Goal: Task Accomplishment & Management: Use online tool/utility

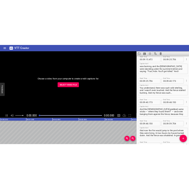
scroll to position [1990, 0]
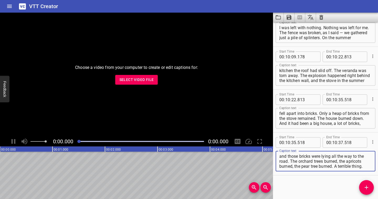
click at [131, 81] on span "Select Video File" at bounding box center [137, 79] width 34 height 7
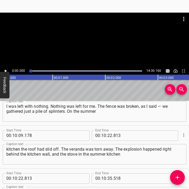
click at [100, 70] on div "Play progress" at bounding box center [85, 70] width 112 height 1
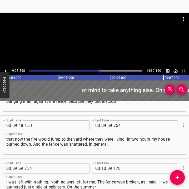
scroll to position [2078, 0]
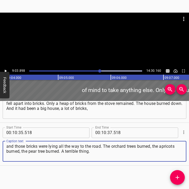
drag, startPoint x: 7, startPoint y: 147, endPoint x: 98, endPoint y: 156, distance: 91.4
click at [98, 156] on textarea "and those bricks were lying all the way to the road. The orchard trees burned, …" at bounding box center [94, 151] width 176 height 15
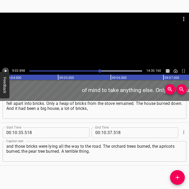
click at [6, 69] on icon "Play/Pause" at bounding box center [5, 71] width 5 height 5
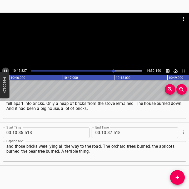
click at [5, 70] on icon "Play/Pause" at bounding box center [5, 70] width 2 height 3
click at [107, 132] on input "number" at bounding box center [109, 132] width 5 height 11
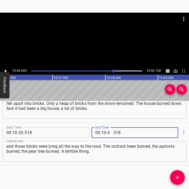
type input "46"
type input "003"
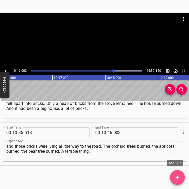
click at [180, 178] on icon "Add Cue" at bounding box center [177, 177] width 6 height 6
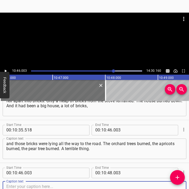
scroll to position [2121, 0]
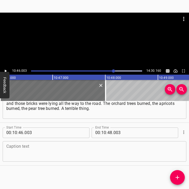
click at [11, 149] on textarea at bounding box center [94, 151] width 176 height 15
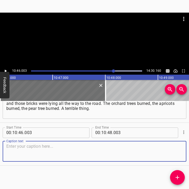
paste textarea "Everything was in ruins. And there I sat… My relatives had gone to the neighbor…"
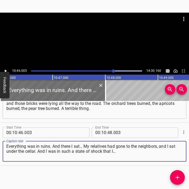
type textarea "Everything was in ruins. And there I sat… My relatives had gone to the neighbor…"
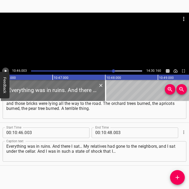
click at [5, 69] on icon "Play/Pause" at bounding box center [5, 71] width 5 height 5
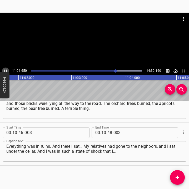
click at [5, 70] on icon "Play/Pause" at bounding box center [5, 70] width 2 height 3
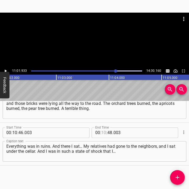
click at [102, 132] on input "number" at bounding box center [103, 132] width 5 height 11
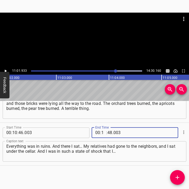
type input "11"
type input "01"
type input "933"
click at [178, 176] on icon "Add Cue" at bounding box center [177, 177] width 6 height 6
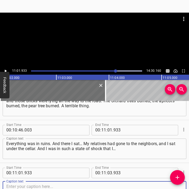
scroll to position [2164, 0]
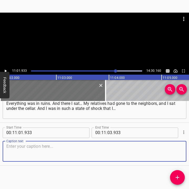
drag, startPoint x: 174, startPoint y: 148, endPoint x: 185, endPoint y: 147, distance: 10.8
click at [178, 147] on textarea at bounding box center [94, 151] width 176 height 15
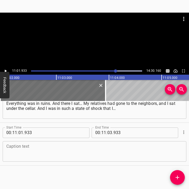
click at [68, 147] on textarea at bounding box center [94, 151] width 176 height 15
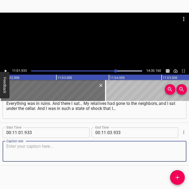
paste textarea "I just sat there, and a [DEMOGRAPHIC_DATA] came up to me, a [PERSON_NAME], mayb…"
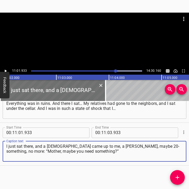
type textarea "I just sat there, and a [DEMOGRAPHIC_DATA] came up to me, a [PERSON_NAME], mayb…"
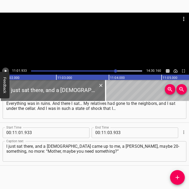
click at [5, 69] on icon "Play/Pause" at bounding box center [5, 71] width 5 height 5
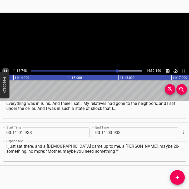
click at [5, 69] on icon "Play/Pause" at bounding box center [5, 71] width 5 height 5
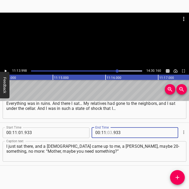
click at [108, 133] on input "number" at bounding box center [109, 132] width 5 height 11
type input "13"
type input "998"
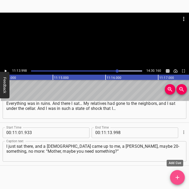
click at [178, 177] on icon "Add Cue" at bounding box center [177, 177] width 6 height 6
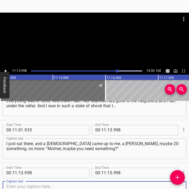
scroll to position [2207, 0]
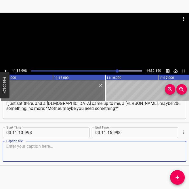
drag, startPoint x: 173, startPoint y: 155, endPoint x: 186, endPoint y: 150, distance: 13.8
click at [177, 153] on textarea at bounding box center [94, 151] width 176 height 15
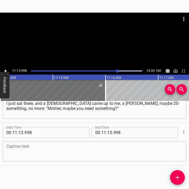
click at [34, 155] on textarea at bounding box center [94, 151] width 176 height 15
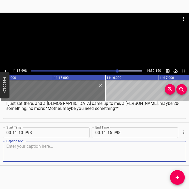
paste textarea "And I said: “If you have some Barboval, give me some drops.” He went away, and …"
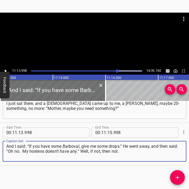
type textarea "And I said: “If you have some Barboval, give me some drops.” He went away, and …"
click at [6, 69] on icon "Play/Pause" at bounding box center [5, 71] width 5 height 5
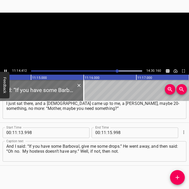
scroll to position [0, 35463]
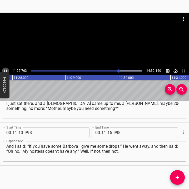
click at [6, 70] on icon "Play/Pause" at bounding box center [5, 70] width 2 height 3
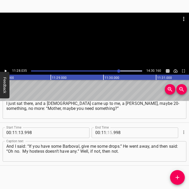
click at [107, 131] on input "number" at bounding box center [109, 132] width 5 height 11
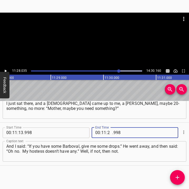
type input "28"
type input "035"
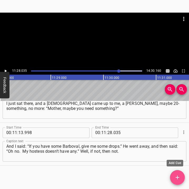
click at [178, 174] on button "Add Cue" at bounding box center [177, 177] width 15 height 15
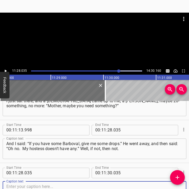
scroll to position [2250, 0]
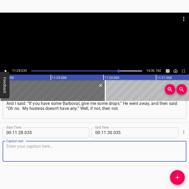
drag, startPoint x: 176, startPoint y: 152, endPoint x: 187, endPoint y: 148, distance: 12.0
click at [187, 148] on div "Start Time 00 : 00 : 05 . 692 Start Time End Time 00 : 00 : 24 . 886 End Time C…" at bounding box center [94, 145] width 189 height 88
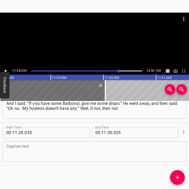
click at [11, 160] on div "Caption text" at bounding box center [94, 151] width 183 height 20
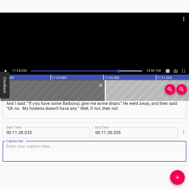
paste textarea "And then by evening a neighbor from across the street came and took me to her p…"
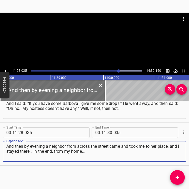
type textarea "And then by evening a neighbor from across the street came and took me to her p…"
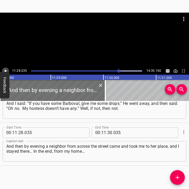
click at [5, 69] on icon "Play/Pause" at bounding box center [5, 71] width 5 height 5
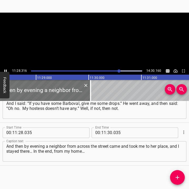
scroll to position [0, 36194]
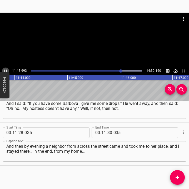
click at [5, 69] on icon "Play/Pause" at bounding box center [5, 71] width 5 height 5
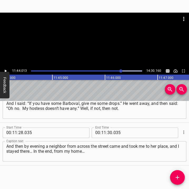
scroll to position [0, 37005]
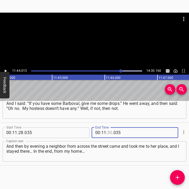
click at [108, 133] on input "number" at bounding box center [109, 132] width 5 height 11
type input "44"
type input "013"
click at [179, 174] on icon "Add Cue" at bounding box center [177, 177] width 6 height 6
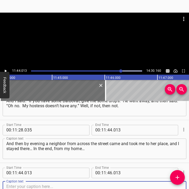
scroll to position [2293, 0]
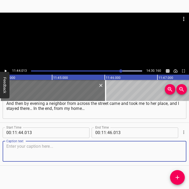
drag, startPoint x: 172, startPoint y: 154, endPoint x: 187, endPoint y: 149, distance: 15.6
click at [184, 150] on div "Start Time 00 : 11 : 44 . 013 Start Time End Time 00 : 11 : 46 . 013 End Time C…" at bounding box center [94, 144] width 189 height 43
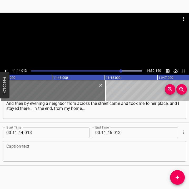
click at [36, 152] on textarea at bounding box center [94, 151] width 176 height 15
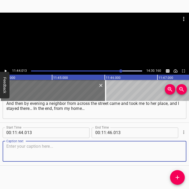
paste textarea "I thought I had everything, and now… It’s so bitter. I had a beautiful library.…"
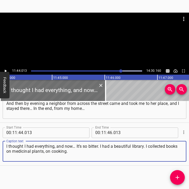
type textarea "I thought I had everything, and now… It’s so bitter. I had a beautiful library.…"
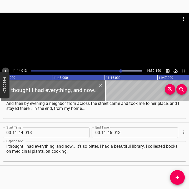
click at [4, 69] on icon "Play/Pause" at bounding box center [5, 71] width 5 height 5
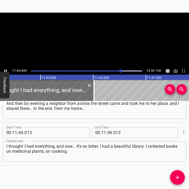
scroll to position [0, 37030]
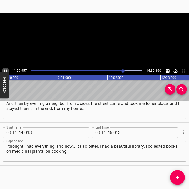
click at [4, 70] on icon "Play/Pause" at bounding box center [5, 70] width 2 height 3
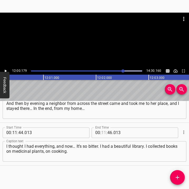
click at [102, 134] on input "number" at bounding box center [103, 132] width 5 height 11
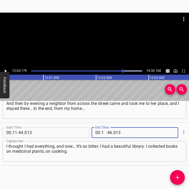
type input "12"
type input "00"
type input "179"
click at [180, 177] on icon "Add Cue" at bounding box center [177, 177] width 6 height 6
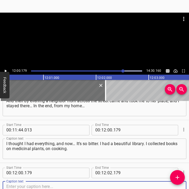
scroll to position [2335, 0]
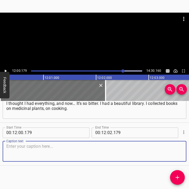
drag, startPoint x: 174, startPoint y: 151, endPoint x: 192, endPoint y: 146, distance: 18.6
click at [189, 146] on html "Caption Editor Batch Transcribe Login Sign Up Privacy Contact 12:00.179 14:30.1…" at bounding box center [94, 94] width 189 height 189
click at [45, 154] on textarea at bounding box center [94, 151] width 176 height 15
paste textarea "And suddenly some thought would come into my head… Some nonsense, you understan…"
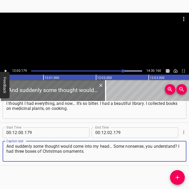
type textarea "And suddenly some thought would come into my head… Some nonsense, you understan…"
click at [5, 70] on icon "Play/Pause" at bounding box center [6, 70] width 2 height 3
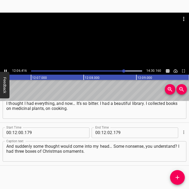
scroll to position [0, 38196]
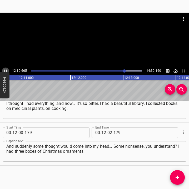
click at [6, 69] on icon "Play/Pause" at bounding box center [5, 71] width 5 height 5
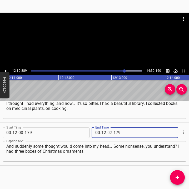
click at [109, 131] on input "number" at bounding box center [109, 132] width 5 height 11
type input "10"
type input "889"
click at [172, 183] on button "Add Cue" at bounding box center [177, 177] width 15 height 15
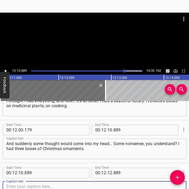
scroll to position [2378, 0]
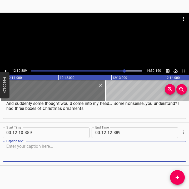
drag, startPoint x: 164, startPoint y: 147, endPoint x: 183, endPoint y: 147, distance: 18.9
click at [167, 147] on textarea at bounding box center [94, 151] width 176 height 15
click at [33, 153] on textarea at bounding box center [94, 151] width 176 height 15
paste textarea "Some were gifts, some I bought myself… And suddenly it hits me — “and now the o…"
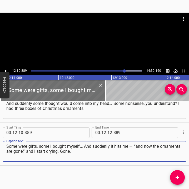
type textarea "Some were gifts, some I bought myself… And suddenly it hits me — “and now the o…"
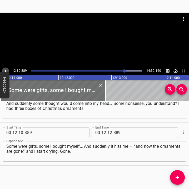
click at [5, 69] on icon "Play/Pause" at bounding box center [5, 71] width 5 height 5
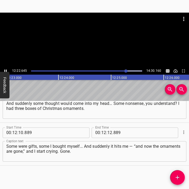
click at [4, 69] on icon "Play/Pause" at bounding box center [5, 71] width 5 height 5
click at [109, 134] on input "number" at bounding box center [109, 132] width 5 height 11
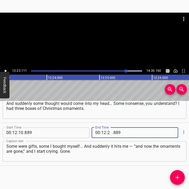
type input "23"
type input "111"
click at [175, 177] on icon "Add Cue" at bounding box center [177, 177] width 6 height 6
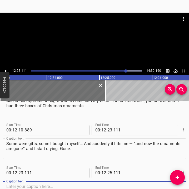
scroll to position [2421, 0]
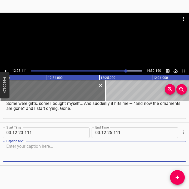
drag, startPoint x: 170, startPoint y: 153, endPoint x: 188, endPoint y: 153, distance: 18.4
click at [176, 153] on textarea at bounding box center [94, 151] width 176 height 15
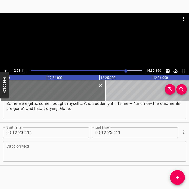
click at [20, 152] on textarea at bounding box center [94, 151] width 176 height 15
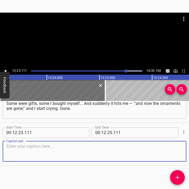
paste textarea "That’s the problem: she has no house, and she cries because she lost her orname…"
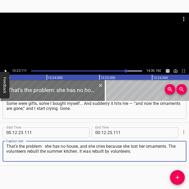
type textarea "That’s the problem: she has no house, and she cries because she lost her orname…"
click at [7, 69] on icon "Play/Pause" at bounding box center [5, 71] width 5 height 5
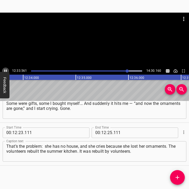
click at [5, 69] on icon "Play/Pause" at bounding box center [5, 71] width 5 height 5
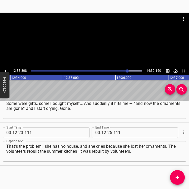
click at [5, 69] on icon "Play/Pause" at bounding box center [5, 71] width 5 height 5
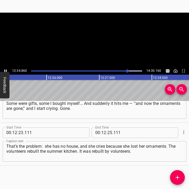
click at [5, 69] on icon "Play/Pause" at bounding box center [5, 71] width 5 height 5
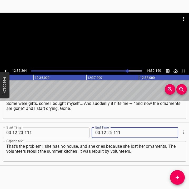
click at [108, 132] on input "number" at bounding box center [109, 132] width 5 height 11
type input "35"
type input "364"
click at [174, 178] on icon "Add Cue" at bounding box center [177, 177] width 6 height 6
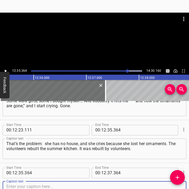
scroll to position [2464, 0]
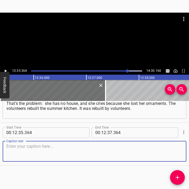
drag, startPoint x: 173, startPoint y: 153, endPoint x: 185, endPoint y: 151, distance: 12.0
click at [182, 152] on div "Start Time 00 : 12 : 35 . 364 Start Time End Time 00 : 12 : 37 . 364 End Time C…" at bounding box center [94, 144] width 189 height 43
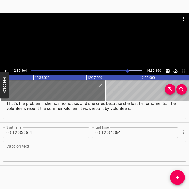
click at [23, 152] on textarea at bounding box center [94, 151] width 176 height 15
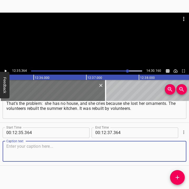
paste textarea "They saved the shed, too, because its roof had also slid. I asked them so much.…"
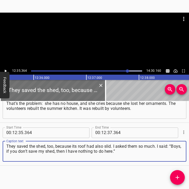
type textarea "They saved the shed, too, because its roof had also slid. I asked them so much.…"
click at [6, 72] on button "Feedback" at bounding box center [4, 85] width 9 height 27
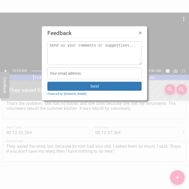
click at [141, 31] on span "×" at bounding box center [140, 33] width 3 height 6
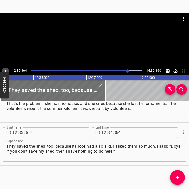
click at [3, 70] on icon "Play/Pause" at bounding box center [5, 71] width 5 height 5
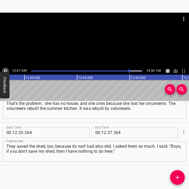
click at [6, 70] on icon "Play/Pause" at bounding box center [5, 71] width 5 height 5
click at [107, 130] on input "number" at bounding box center [109, 132] width 5 height 11
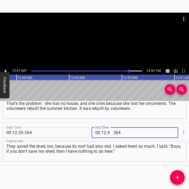
type input "47"
type input "687"
click at [178, 176] on icon "Add Cue" at bounding box center [177, 177] width 6 height 6
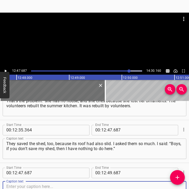
scroll to position [2507, 0]
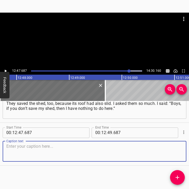
drag, startPoint x: 175, startPoint y: 154, endPoint x: 186, endPoint y: 153, distance: 10.5
click at [186, 153] on div "Start Time 00 : 00 : 05 . 692 Start Time End Time 00 : 00 : 24 . 886 End Time C…" at bounding box center [94, 145] width 189 height 88
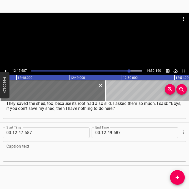
click at [42, 152] on textarea at bounding box center [94, 151] width 176 height 15
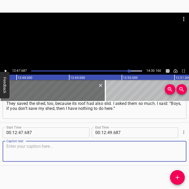
paste textarea "So they repaired half the roof, and replaced the other half. They saved the she…"
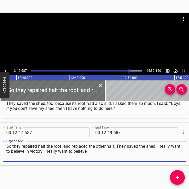
type textarea "So they repaired half the roof, and replaced the other half. They saved the she…"
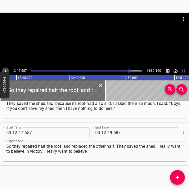
click at [6, 68] on button "Play/Pause" at bounding box center [5, 71] width 7 height 7
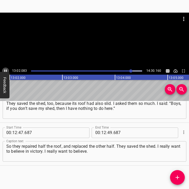
click at [6, 69] on icon "Play/Pause" at bounding box center [5, 71] width 5 height 5
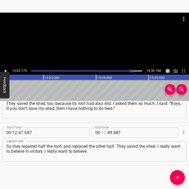
click at [102, 133] on input "number" at bounding box center [103, 132] width 5 height 11
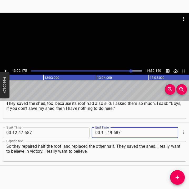
type input "13"
type input "02"
type input "175"
click at [175, 177] on icon "Add Cue" at bounding box center [177, 177] width 6 height 6
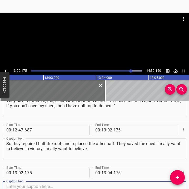
scroll to position [2550, 0]
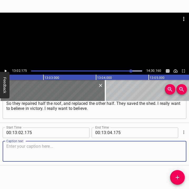
drag, startPoint x: 174, startPoint y: 152, endPoint x: 185, endPoint y: 152, distance: 10.8
click at [181, 152] on div "Caption text" at bounding box center [94, 151] width 183 height 20
click at [30, 147] on textarea at bounding box center [94, 151] width 176 height 15
paste textarea "But… Maybe I shouldn’t say this, but the fact is that I always have the radio o…"
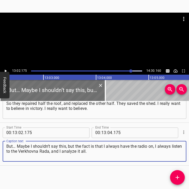
type textarea "But… Maybe I shouldn’t say this, but the fact is that I always have the radio o…"
click at [6, 69] on icon "Play/Pause" at bounding box center [5, 71] width 5 height 5
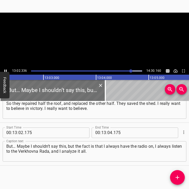
scroll to position [0, 41122]
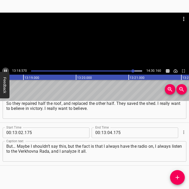
click at [5, 70] on icon "Play/Pause" at bounding box center [5, 70] width 2 height 3
click at [108, 132] on input "number" at bounding box center [109, 132] width 5 height 11
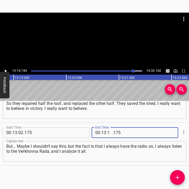
type input "18"
type input "744"
click at [176, 177] on icon "Add Cue" at bounding box center [177, 178] width 4 height 4
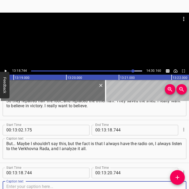
scroll to position [2592, 0]
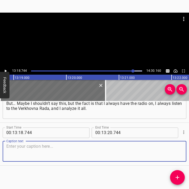
drag, startPoint x: 172, startPoint y: 156, endPoint x: 184, endPoint y: 155, distance: 12.4
click at [180, 155] on div "Caption text" at bounding box center [94, 151] width 183 height 20
click at [14, 145] on textarea at bounding box center [94, 151] width 176 height 15
paste textarea "I listen, and I want to believe, but [GEOGRAPHIC_DATA] itself also has to do so…"
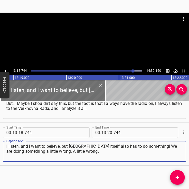
type textarea "I listen, and I want to believe, but [GEOGRAPHIC_DATA] itself also has to do so…"
click at [6, 69] on icon "Play/Pause" at bounding box center [5, 71] width 5 height 5
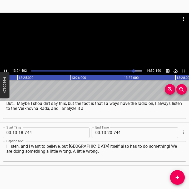
click at [4, 70] on icon "Play/Pause" at bounding box center [5, 71] width 5 height 5
click at [5, 70] on icon "Play/Pause" at bounding box center [6, 70] width 2 height 3
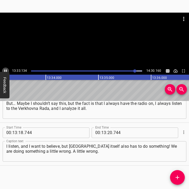
click at [6, 69] on icon "Play/Pause" at bounding box center [5, 71] width 5 height 5
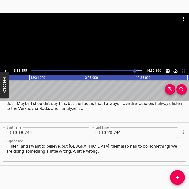
scroll to position [0, 42757]
click at [108, 132] on input "number" at bounding box center [109, 132] width 5 height 11
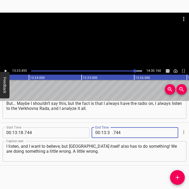
type input "33"
type input "455"
click at [179, 176] on icon "Add Cue" at bounding box center [177, 177] width 6 height 6
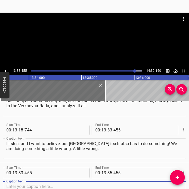
scroll to position [2635, 0]
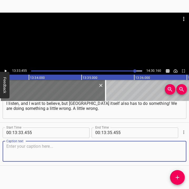
drag, startPoint x: 177, startPoint y: 155, endPoint x: 186, endPoint y: 156, distance: 8.8
click at [180, 156] on div "Caption text" at bounding box center [94, 151] width 183 height 20
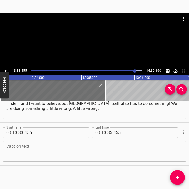
click at [28, 151] on textarea at bounding box center [94, 151] width 176 height 15
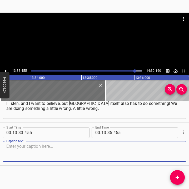
paste textarea "Even… Please understand me right. I know there is a roof over my head, it doesn…"
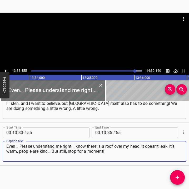
type textarea "Even… Please understand me right. I know there is a roof over my head, it doesn…"
click at [6, 70] on icon "Play/Pause" at bounding box center [5, 71] width 5 height 5
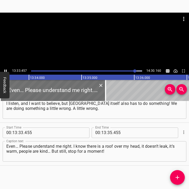
scroll to position [0, 42758]
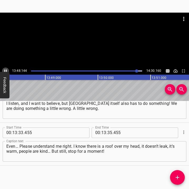
click at [6, 69] on icon "Play/Pause" at bounding box center [5, 71] width 5 height 5
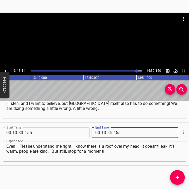
click at [107, 133] on input "number" at bounding box center [109, 132] width 5 height 11
type input "48"
type input "411"
click at [178, 175] on icon "Add Cue" at bounding box center [177, 177] width 6 height 6
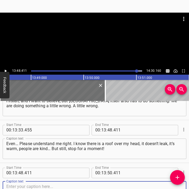
scroll to position [2678, 0]
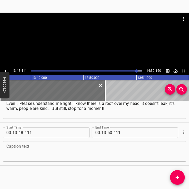
drag, startPoint x: 178, startPoint y: 156, endPoint x: 187, endPoint y: 157, distance: 9.3
click at [187, 157] on div "Start Time 00 : 00 : 05 . 692 Start Time End Time 00 : 00 : 24 . 886 End Time C…" at bounding box center [94, 145] width 189 height 88
click at [16, 155] on textarea at bounding box center [94, 151] width 176 height 15
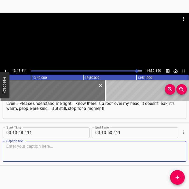
paste textarea "All the essentials, all resources — everything must go to support. We must help…"
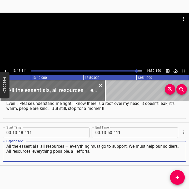
type textarea "All the essentials, all resources — everything must go to support. We must help…"
click at [5, 69] on icon "Play/Pause" at bounding box center [5, 71] width 5 height 5
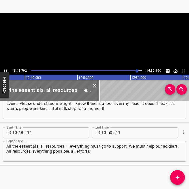
scroll to position [0, 43563]
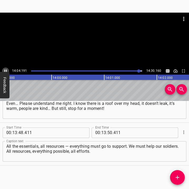
click at [4, 69] on icon "Play/Pause" at bounding box center [5, 71] width 5 height 5
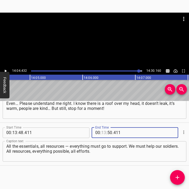
click at [102, 131] on input "number" at bounding box center [103, 132] width 5 height 11
type input "14"
type input "04"
type input "432"
click at [177, 177] on icon "Add Cue" at bounding box center [177, 178] width 4 height 4
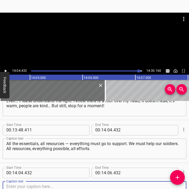
scroll to position [2721, 0]
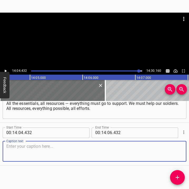
drag, startPoint x: 170, startPoint y: 152, endPoint x: 186, endPoint y: 154, distance: 16.4
click at [181, 153] on div "Caption text" at bounding box center [94, 151] width 183 height 20
click at [38, 157] on textarea at bounding box center [94, 151] width 176 height 15
paste textarea "And every citizen must do something so that… And yet, I sometimes feel — we are…"
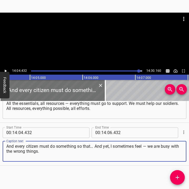
type textarea "And every citizen must do something so that… And yet, I sometimes feel — we are…"
click at [109, 133] on input "number" at bounding box center [109, 132] width 5 height 11
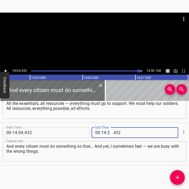
type input "20"
type input "160"
click at [5, 70] on icon "Play/Pause" at bounding box center [5, 71] width 5 height 5
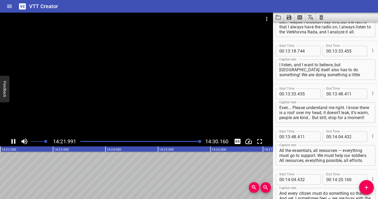
scroll to position [2580, 0]
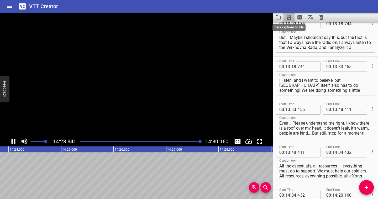
click at [289, 18] on icon "Save captions to file" at bounding box center [289, 17] width 6 height 6
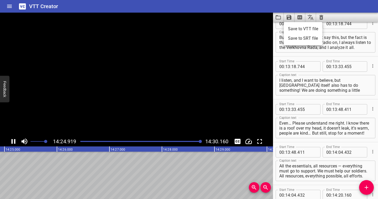
click at [296, 28] on li "Save to VTT file" at bounding box center [303, 28] width 39 height 9
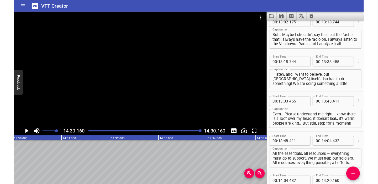
scroll to position [0, 45738]
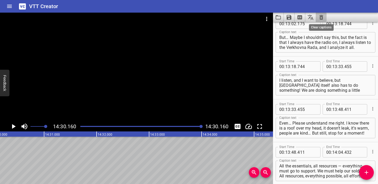
click at [321, 17] on icon "Clear captions" at bounding box center [322, 17] width 4 height 5
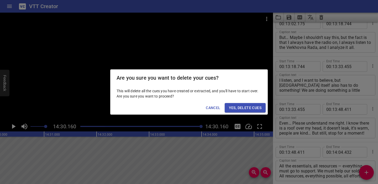
click at [260, 106] on span "Yes, Delete Cues" at bounding box center [245, 108] width 33 height 7
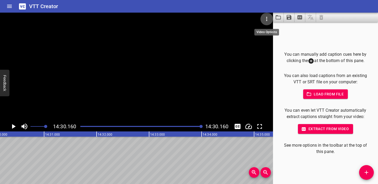
click at [267, 19] on icon "Video Options" at bounding box center [267, 19] width 6 height 6
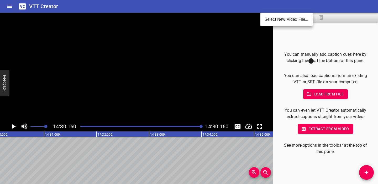
click at [267, 19] on li "Select New Video File..." at bounding box center [287, 19] width 52 height 9
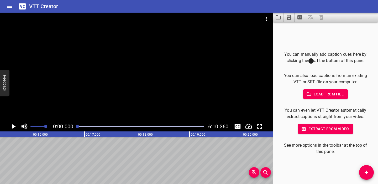
scroll to position [0, 0]
click at [13, 125] on icon "Play/Pause" at bounding box center [14, 126] width 4 height 5
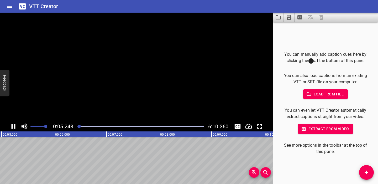
click at [13, 125] on icon "Play/Pause" at bounding box center [13, 126] width 8 height 8
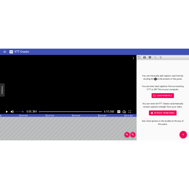
scroll to position [0, 283]
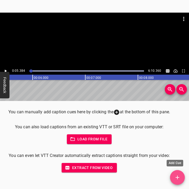
click at [171, 181] on button "Add Cue" at bounding box center [177, 177] width 15 height 15
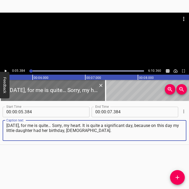
type textarea "[DATE], for me is quite… Sorry, my heart. It is quite a significant day, becaus…"
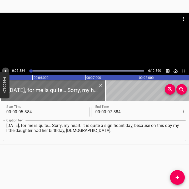
click at [4, 69] on icon "Play/Pause" at bounding box center [5, 71] width 5 height 5
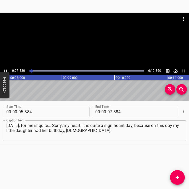
scroll to position [0, 412]
click at [5, 69] on icon "Play/Pause" at bounding box center [5, 71] width 5 height 5
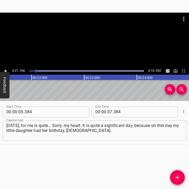
scroll to position [0, 1144]
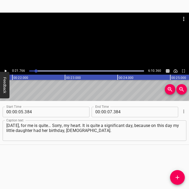
click at [34, 71] on div at bounding box center [86, 70] width 121 height 7
click at [4, 69] on icon "Play/Pause" at bounding box center [5, 71] width 5 height 5
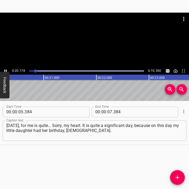
click at [6, 69] on icon "Play/Pause" at bounding box center [5, 71] width 5 height 5
click at [107, 108] on input "number" at bounding box center [109, 112] width 5 height 11
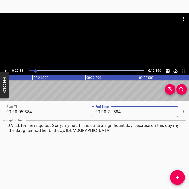
type input "20"
type input "381"
click at [176, 179] on icon "Add Cue" at bounding box center [177, 177] width 6 height 6
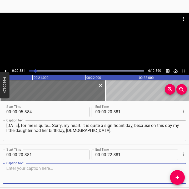
scroll to position [22, 0]
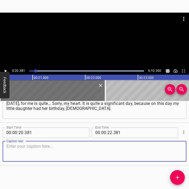
drag, startPoint x: 171, startPoint y: 159, endPoint x: 187, endPoint y: 151, distance: 17.0
click at [177, 156] on div "Caption text" at bounding box center [94, 151] width 183 height 20
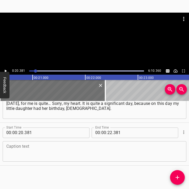
click at [47, 150] on textarea at bounding box center [94, 151] width 176 height 15
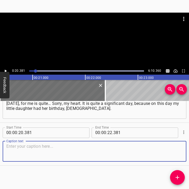
paste textarea "And so for me it is a bit… I was shocked. I woke up from explosions. It was mor…"
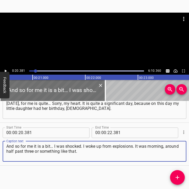
type textarea "And so for me it is a bit… I was shocked. I woke up from explosions. It was mor…"
click at [4, 69] on icon "Play/Pause" at bounding box center [5, 71] width 5 height 5
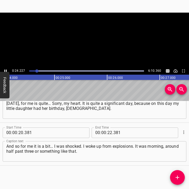
scroll to position [0, 1273]
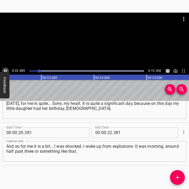
click at [5, 70] on icon "Play/Pause" at bounding box center [5, 70] width 2 height 3
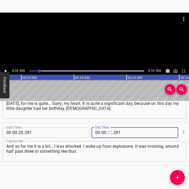
click at [108, 132] on input "number" at bounding box center [109, 132] width 5 height 11
type input "32"
type input "600"
click at [179, 178] on icon "Add Cue" at bounding box center [177, 177] width 6 height 6
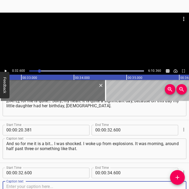
scroll to position [65, 0]
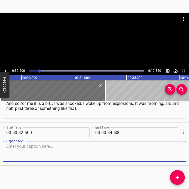
drag, startPoint x: 168, startPoint y: 151, endPoint x: 183, endPoint y: 146, distance: 16.1
click at [179, 148] on div "Caption text" at bounding box center [94, 151] width 183 height 20
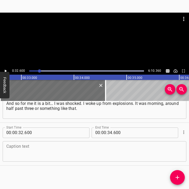
click at [11, 151] on textarea at bounding box center [94, 151] width 176 height 15
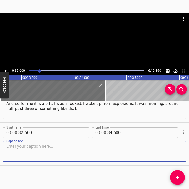
paste textarea "It was unclear, it was very unusual. You do not understand what is happening. A…"
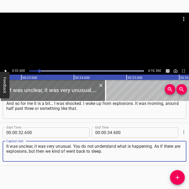
type textarea "It was unclear, it was very unusual. You do not understand what is happening. A…"
click at [7, 70] on icon "Play/Pause" at bounding box center [5, 71] width 5 height 5
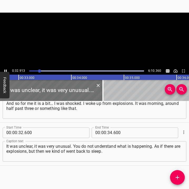
scroll to position [0, 1727]
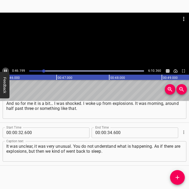
click at [5, 69] on icon "Play/Pause" at bounding box center [5, 71] width 5 height 5
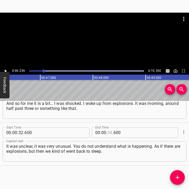
click at [107, 134] on input "number" at bounding box center [109, 132] width 5 height 11
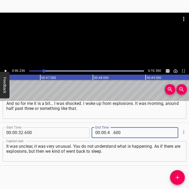
type input "46"
type input "236"
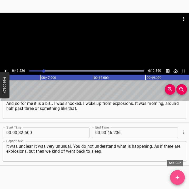
drag, startPoint x: 173, startPoint y: 178, endPoint x: 177, endPoint y: 176, distance: 5.1
click at [173, 177] on span "Add Cue" at bounding box center [177, 177] width 15 height 6
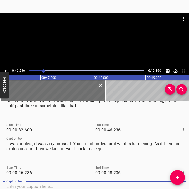
scroll to position [108, 0]
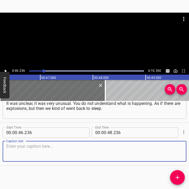
drag, startPoint x: 173, startPoint y: 153, endPoint x: 186, endPoint y: 149, distance: 14.2
click at [178, 151] on div "Caption text" at bounding box center [94, 151] width 183 height 20
click at [42, 153] on textarea at bounding box center [94, 151] width 176 height 15
paste textarea "Kind of. Then the sounds of planes began, and that already meant something. It …"
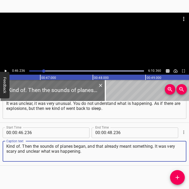
type textarea "Kind of. Then the sounds of planes began, and that already meant something. It …"
click at [4, 70] on icon "Play/Pause" at bounding box center [5, 71] width 5 height 5
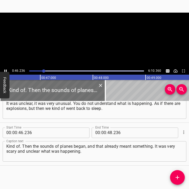
scroll to position [0, 2440]
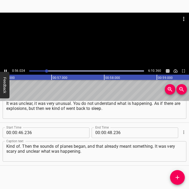
click at [6, 70] on icon "Play/Pause" at bounding box center [5, 71] width 5 height 5
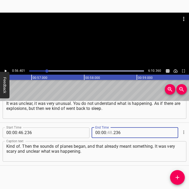
click at [108, 132] on input "number" at bounding box center [109, 132] width 5 height 11
type input "56"
type input "401"
click at [173, 178] on span "Add Cue" at bounding box center [177, 177] width 15 height 6
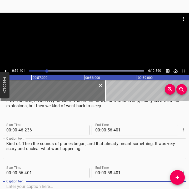
scroll to position [151, 0]
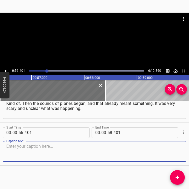
drag, startPoint x: 175, startPoint y: 151, endPoint x: 188, endPoint y: 148, distance: 13.8
click at [188, 148] on div "Start Time 00 : 00 : 05 . 384 Start Time End Time 00 : 00 : 20 . 381 End Time C…" at bounding box center [94, 145] width 189 height 88
click at [22, 150] on textarea at bounding box center [94, 151] width 176 height 15
paste textarea "We did not do anything special, did not run anywhere. We were trying to underst…"
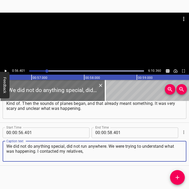
type textarea "We did not do anything special, did not run anywhere. We were trying to underst…"
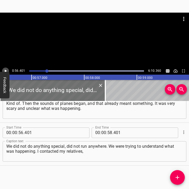
click at [5, 69] on icon "Play/Pause" at bounding box center [5, 71] width 5 height 5
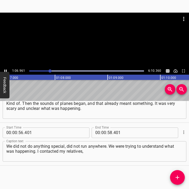
click at [5, 69] on icon "Play/Pause" at bounding box center [5, 71] width 5 height 5
click at [101, 130] on input "number" at bounding box center [103, 132] width 5 height 11
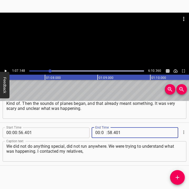
type input "01"
type input "07"
type input "148"
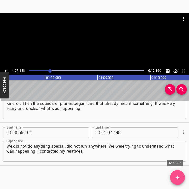
click at [176, 177] on icon "Add Cue" at bounding box center [177, 177] width 6 height 6
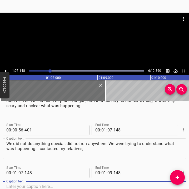
scroll to position [193, 0]
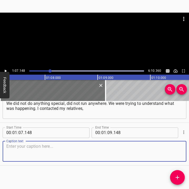
drag, startPoint x: 176, startPoint y: 153, endPoint x: 222, endPoint y: 142, distance: 47.6
click at [189, 142] on html "Caption Editor Batch Transcribe Login Sign Up Privacy Contact 1:07.148 6:10.360…" at bounding box center [94, 94] width 189 height 189
click at [65, 149] on textarea at bounding box center [94, 151] width 176 height 15
paste textarea "because our relatives live in [GEOGRAPHIC_DATA] region, and at that moment they…"
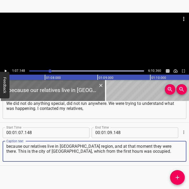
type textarea "because our relatives live in [GEOGRAPHIC_DATA] region, and at that moment they…"
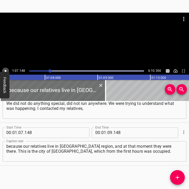
click at [3, 69] on button "Play/Pause" at bounding box center [5, 71] width 7 height 7
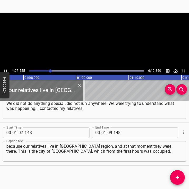
scroll to position [0, 3565]
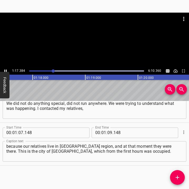
click at [6, 69] on icon "Play/Pause" at bounding box center [5, 71] width 5 height 5
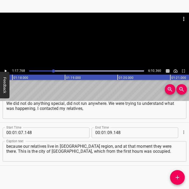
click at [6, 69] on icon "Play/Pause" at bounding box center [5, 71] width 5 height 5
click at [6, 70] on icon "Play/Pause" at bounding box center [5, 71] width 5 height 5
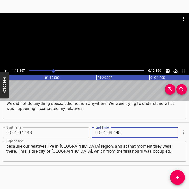
click at [108, 133] on input "number" at bounding box center [109, 132] width 5 height 11
type input "18"
type input "167"
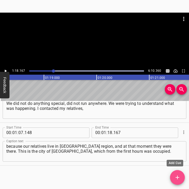
click at [178, 177] on icon "Add Cue" at bounding box center [177, 177] width 6 height 6
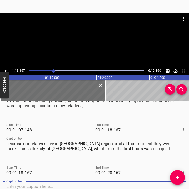
scroll to position [236, 0]
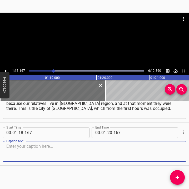
drag, startPoint x: 170, startPoint y: 152, endPoint x: 188, endPoint y: 149, distance: 18.4
click at [188, 149] on div "Start Time 00 : 00 : 05 . 384 Start Time End Time 00 : 00 : 20 . 381 End Time C…" at bounding box center [94, 145] width 189 height 88
click at [95, 150] on textarea at bounding box center [94, 151] width 176 height 15
paste textarea "And so they were on the road. From the first hours of the war they just jumped …"
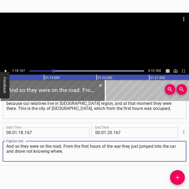
type textarea "And so they were on the road. From the first hours of the war they just jumped …"
click at [4, 69] on icon "Play/Pause" at bounding box center [5, 71] width 5 height 5
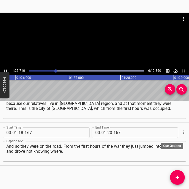
click at [181, 132] on icon "Cue Options" at bounding box center [183, 132] width 5 height 5
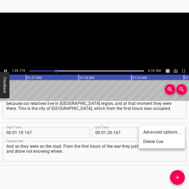
scroll to position [0, 4561]
click at [155, 143] on li "Delete Cue" at bounding box center [162, 141] width 46 height 9
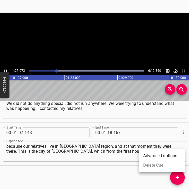
scroll to position [193, 0]
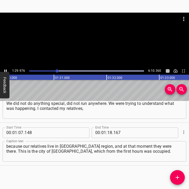
click at [54, 71] on div at bounding box center [86, 70] width 121 height 7
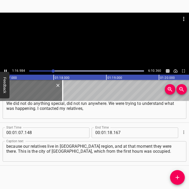
click at [4, 71] on icon "Play/Pause" at bounding box center [5, 71] width 5 height 5
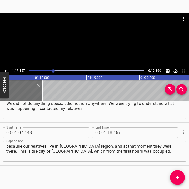
click at [109, 132] on input "number" at bounding box center [109, 132] width 5 height 11
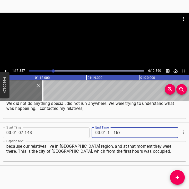
type input "17"
type input "357"
click at [177, 178] on icon "Add Cue" at bounding box center [177, 178] width 4 height 4
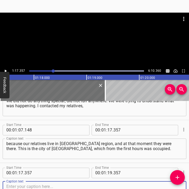
scroll to position [236, 0]
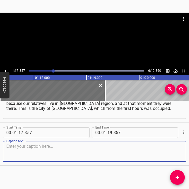
click at [161, 152] on textarea at bounding box center [94, 151] width 176 height 15
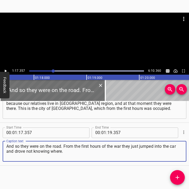
type textarea "And so they were on the road. From the first hours of the war they just jumped …"
click at [6, 69] on icon "Play/Pause" at bounding box center [5, 71] width 5 height 5
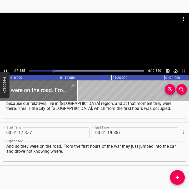
scroll to position [0, 4108]
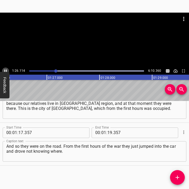
click at [4, 70] on icon "Play/Pause" at bounding box center [5, 70] width 2 height 3
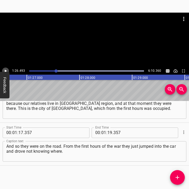
click at [4, 70] on icon "Play/Pause" at bounding box center [5, 71] width 5 height 5
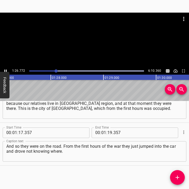
click at [4, 70] on icon "Play/Pause" at bounding box center [5, 70] width 2 height 3
click at [108, 131] on input "number" at bounding box center [109, 132] width 5 height 11
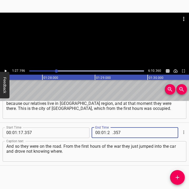
type input "27"
type input "196"
drag, startPoint x: 176, startPoint y: 178, endPoint x: 181, endPoint y: 173, distance: 7.1
click at [176, 178] on icon "Add Cue" at bounding box center [177, 177] width 6 height 6
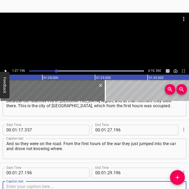
scroll to position [279, 0]
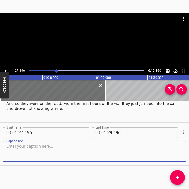
drag, startPoint x: 175, startPoint y: 152, endPoint x: 187, endPoint y: 150, distance: 13.1
click at [183, 150] on div "Start Time 00 : 01 : 27 . 196 Start Time End Time 00 : 01 : 29 . 196 End Time C…" at bounding box center [94, 144] width 189 height 43
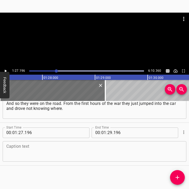
click at [54, 155] on textarea at bounding box center [94, 151] width 176 height 15
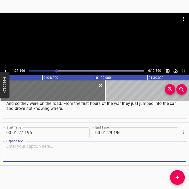
paste textarea "I do not know exactly how many people were in the car, but more than there shou…"
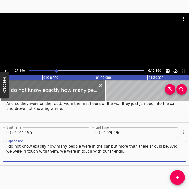
type textarea "I do not know exactly how many people were in the car, but more than there shou…"
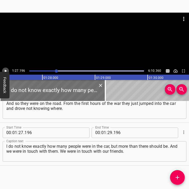
click at [4, 69] on icon "Play/Pause" at bounding box center [5, 71] width 5 height 5
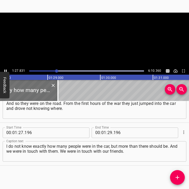
click at [4, 69] on icon "Play/Pause" at bounding box center [5, 71] width 5 height 5
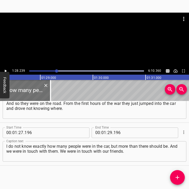
click at [7, 68] on button "Play/Pause" at bounding box center [5, 71] width 7 height 7
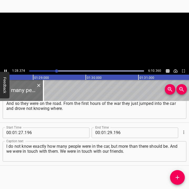
scroll to position [0, 4659]
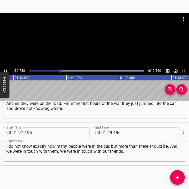
click at [5, 70] on icon "Play/Pause" at bounding box center [5, 70] width 2 height 3
click at [107, 131] on input "number" at bounding box center [109, 132] width 5 height 11
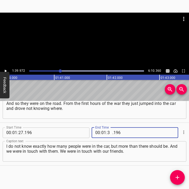
type input "39"
type input "972"
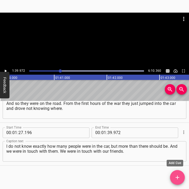
click at [180, 177] on icon "Add Cue" at bounding box center [177, 177] width 6 height 6
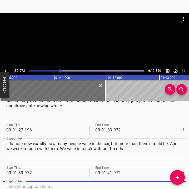
scroll to position [322, 0]
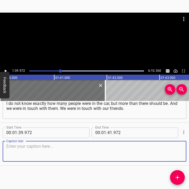
drag, startPoint x: 176, startPoint y: 150, endPoint x: 185, endPoint y: 147, distance: 9.8
click at [185, 147] on div "Start Time 00 : 00 : 05 . 384 Start Time End Time 00 : 00 : 20 . 381 End Time C…" at bounding box center [94, 145] width 189 height 88
click at [87, 146] on textarea at bounding box center [94, 151] width 176 height 15
paste textarea "Someone left, someone stayed, someone was hiding, someone was doing something. …"
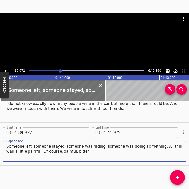
type textarea "Someone left, someone stayed, someone was hiding, someone was doing something. …"
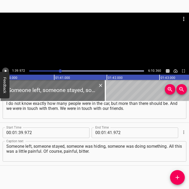
click at [8, 69] on button "Play/Pause" at bounding box center [5, 71] width 7 height 7
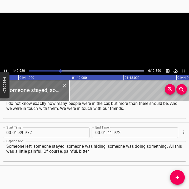
scroll to position [0, 5304]
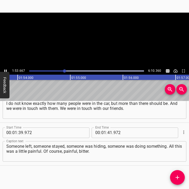
click at [4, 69] on icon "Play/Pause" at bounding box center [5, 71] width 5 height 5
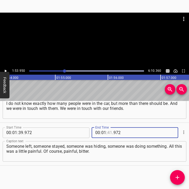
click at [107, 132] on input "number" at bounding box center [109, 132] width 5 height 11
type input "53"
type input "950"
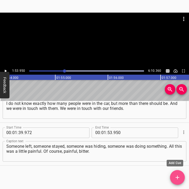
click at [176, 175] on icon "Add Cue" at bounding box center [177, 177] width 6 height 6
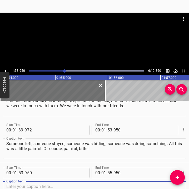
scroll to position [365, 0]
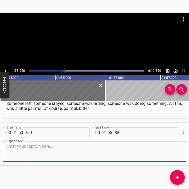
drag, startPoint x: 172, startPoint y: 156, endPoint x: 185, endPoint y: 152, distance: 13.2
click at [185, 152] on div "Start Time 00 : 00 : 05 . 384 Start Time End Time 00 : 00 : 20 . 381 End Time C…" at bounding box center [94, 145] width 189 height 88
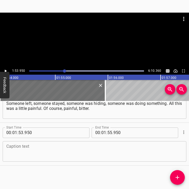
click at [68, 154] on textarea at bounding box center [94, 151] width 176 height 15
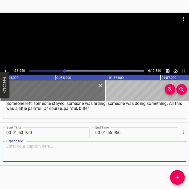
paste textarea "And there was also some anger, lack of understanding, despair, pain – all this …"
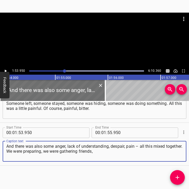
type textarea "And there was also some anger, lack of understanding, despair, pain – all this …"
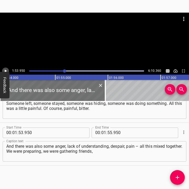
click at [5, 71] on icon "Play/Pause" at bounding box center [6, 70] width 2 height 3
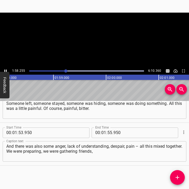
scroll to position [0, 6216]
click at [7, 70] on icon "Play/Pause" at bounding box center [5, 70] width 2 height 3
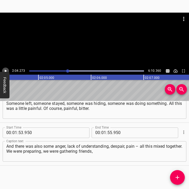
click at [3, 71] on icon "Play/Pause" at bounding box center [5, 71] width 5 height 5
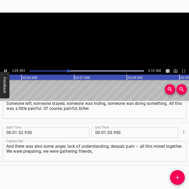
click at [3, 71] on icon "Play/Pause" at bounding box center [5, 71] width 5 height 5
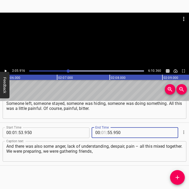
click at [102, 132] on input "number" at bounding box center [103, 132] width 5 height 11
type input "02"
type input "05"
type input "916"
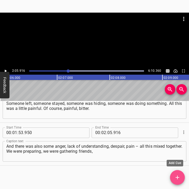
click at [175, 175] on icon "Add Cue" at bounding box center [177, 177] width 6 height 6
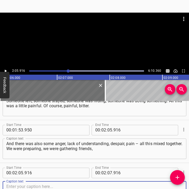
scroll to position [408, 0]
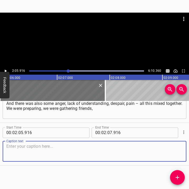
drag, startPoint x: 172, startPoint y: 153, endPoint x: 188, endPoint y: 147, distance: 17.1
click at [181, 150] on div "Caption text" at bounding box center [94, 151] width 183 height 20
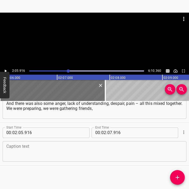
click at [48, 151] on textarea at bounding box center [94, 151] width 176 height 15
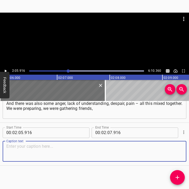
paste textarea "renting a place for the celebration. Not on that very day, but a little later w…"
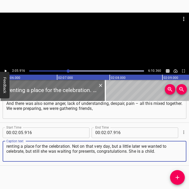
drag, startPoint x: 155, startPoint y: 151, endPoint x: 6, endPoint y: 145, distance: 149.7
click at [6, 145] on div "renting a place for the celebration. Not on that very day, but a little later w…" at bounding box center [94, 151] width 183 height 20
paste textarea
type textarea "renting a place for the celebration. Not on that very day, but a little later w…"
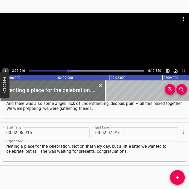
click at [6, 70] on icon "Play/Pause" at bounding box center [5, 71] width 5 height 5
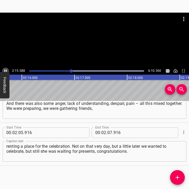
click at [5, 69] on icon "Play/Pause" at bounding box center [5, 71] width 5 height 5
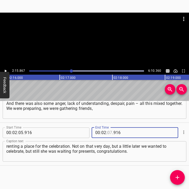
click at [108, 133] on input "number" at bounding box center [109, 132] width 5 height 11
type input "15"
type input "867"
drag, startPoint x: 178, startPoint y: 177, endPoint x: 181, endPoint y: 178, distance: 3.4
click at [178, 177] on icon "Add Cue" at bounding box center [177, 177] width 6 height 6
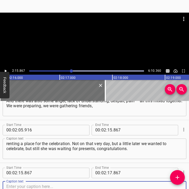
scroll to position [450, 0]
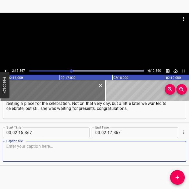
drag, startPoint x: 176, startPoint y: 153, endPoint x: 188, endPoint y: 152, distance: 11.4
click at [182, 153] on div "Start Time 00 : 02 : 15 . 867 Start Time End Time 00 : 02 : 17 . 867 End Time C…" at bounding box center [94, 144] width 189 height 43
click at [52, 153] on textarea at bounding box center [94, 151] width 176 height 15
paste textarea "She is a child. But my daughter took it rather in an adult way, with understand…"
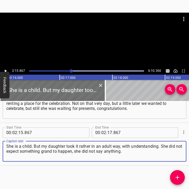
type textarea "She is a child. But my daughter took it rather in an adult way, with understand…"
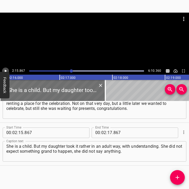
click at [6, 69] on icon "Play/Pause" at bounding box center [5, 71] width 5 height 5
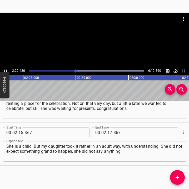
click at [7, 70] on icon "Play/Pause" at bounding box center [5, 71] width 5 height 5
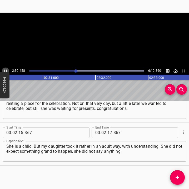
click at [7, 70] on icon "Play/Pause" at bounding box center [5, 71] width 5 height 5
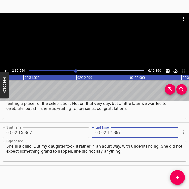
click at [107, 131] on input "number" at bounding box center [109, 132] width 5 height 11
type input "30"
type input "554"
click at [179, 173] on button "Add Cue" at bounding box center [177, 177] width 15 height 15
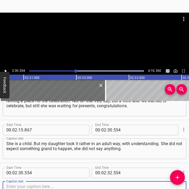
scroll to position [493, 0]
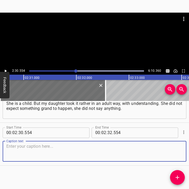
drag, startPoint x: 170, startPoint y: 151, endPoint x: 184, endPoint y: 149, distance: 14.9
click at [180, 150] on div "Caption text" at bounding box center [94, 151] width 183 height 20
click at [44, 146] on textarea at bounding box center [94, 151] width 176 height 15
paste textarea "My husband still managed to go to the post office, to pick up some presents, wh…"
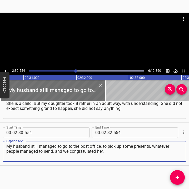
type textarea "My husband still managed to go to the post office, to pick up some presents, wh…"
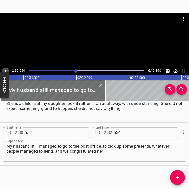
click at [8, 70] on button "Play/Pause" at bounding box center [5, 71] width 7 height 7
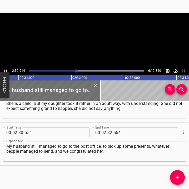
scroll to position [0, 7932]
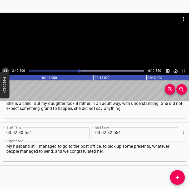
click at [6, 70] on icon "Play/Pause" at bounding box center [5, 71] width 5 height 5
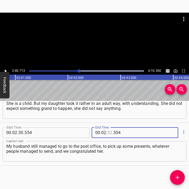
click at [108, 132] on input "number" at bounding box center [109, 132] width 5 height 11
type input "40"
type input "4"
type input "004"
click at [108, 132] on input "number" at bounding box center [109, 132] width 5 height 11
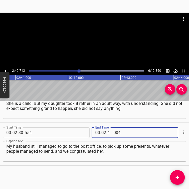
type input "40"
type input "713"
click at [177, 178] on icon "Add Cue" at bounding box center [177, 178] width 4 height 4
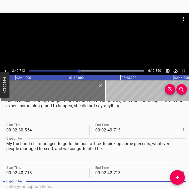
scroll to position [536, 0]
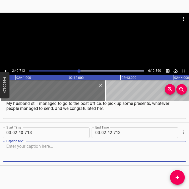
drag, startPoint x: 175, startPoint y: 152, endPoint x: 188, endPoint y: 150, distance: 13.4
click at [188, 150] on div "Start Time 00 : 00 : 05 . 384 Start Time End Time 00 : 00 : 20 . 381 End Time C…" at bounding box center [94, 145] width 189 height 88
click at [52, 156] on textarea at bounding box center [94, 151] width 176 height 15
paste textarea "We blew up balloons… A kind of home celebration. And in the evening we baked a …"
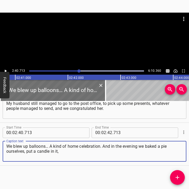
type textarea "We blew up balloons… A kind of home celebration. And in the evening we baked a …"
click at [6, 68] on button "Play/Pause" at bounding box center [5, 71] width 7 height 7
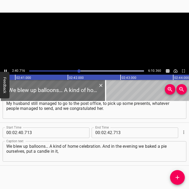
scroll to position [0, 8448]
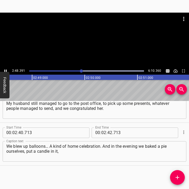
click at [6, 69] on icon "Play/Pause" at bounding box center [5, 71] width 5 height 5
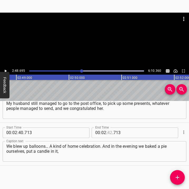
click at [107, 133] on input "number" at bounding box center [109, 132] width 5 height 11
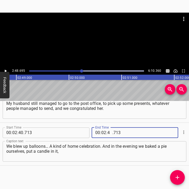
type input "48"
type input "695"
click at [179, 176] on icon "Add Cue" at bounding box center [177, 177] width 6 height 6
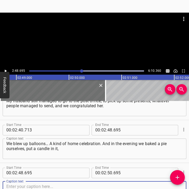
scroll to position [579, 0]
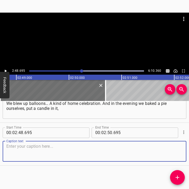
drag, startPoint x: 177, startPoint y: 155, endPoint x: 186, endPoint y: 151, distance: 9.4
click at [178, 155] on div "Caption text" at bounding box center [94, 151] width 183 height 20
click at [13, 146] on textarea at bounding box center [94, 151] width 176 height 15
paste textarea "congratulated her in the dark. Her wish was that there would be peace all over …"
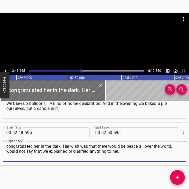
type textarea "congratulated her in the dark. Her wish was that there would be peace all over …"
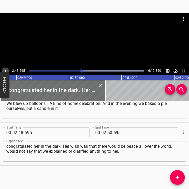
click at [3, 70] on icon "Play/Pause" at bounding box center [5, 71] width 5 height 5
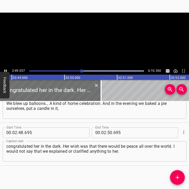
scroll to position [0, 8885]
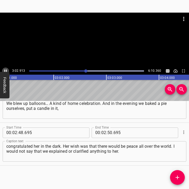
click at [5, 70] on icon "Play/Pause" at bounding box center [5, 70] width 2 height 3
click at [5, 70] on icon "Play/Pause" at bounding box center [6, 70] width 2 height 3
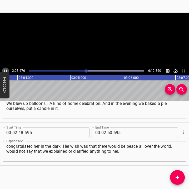
click at [5, 70] on icon "Play/Pause" at bounding box center [5, 70] width 2 height 3
click at [101, 133] on input "number" at bounding box center [103, 132] width 5 height 11
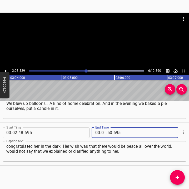
type input "03"
type input "829"
click at [176, 175] on icon "Add Cue" at bounding box center [177, 177] width 6 height 6
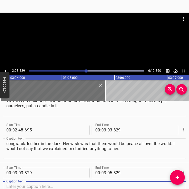
scroll to position [622, 0]
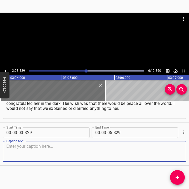
drag, startPoint x: 175, startPoint y: 152, endPoint x: 200, endPoint y: 152, distance: 25.2
click at [189, 152] on html "Caption Editor Batch Transcribe Login Sign Up Privacy Contact 3:03.829 6:10.360…" at bounding box center [94, 94] width 189 height 189
click at [40, 148] on textarea at bounding box center [94, 151] width 176 height 15
paste textarea "I think at that time she did not really need it. We just tried to protect her s…"
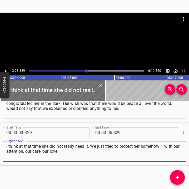
type textarea "I think at that time she did not really need it. We just tried to protect her s…"
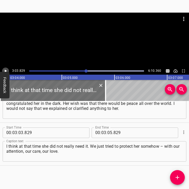
click at [6, 69] on icon "Play/Pause" at bounding box center [5, 71] width 5 height 5
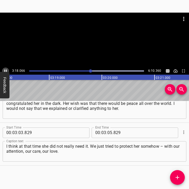
click at [6, 69] on icon "Play/Pause" at bounding box center [5, 71] width 5 height 5
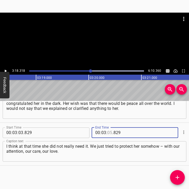
click at [108, 134] on input "number" at bounding box center [109, 132] width 5 height 11
type input "18"
type input "318"
click at [177, 177] on icon "Add Cue" at bounding box center [177, 178] width 4 height 4
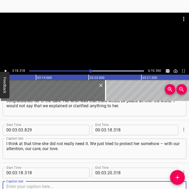
scroll to position [665, 0]
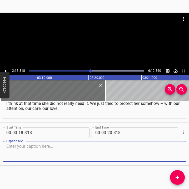
drag, startPoint x: 174, startPoint y: 156, endPoint x: 186, endPoint y: 156, distance: 11.6
click at [186, 156] on div "Start Time 00 : 00 : 05 . 384 Start Time End Time 00 : 00 : 20 . 381 End Time C…" at bounding box center [94, 145] width 189 height 88
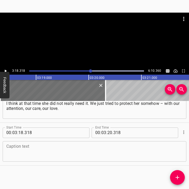
click at [21, 147] on textarea at bounding box center [94, 151] width 176 height 15
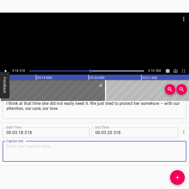
paste textarea "We entertained her, played with her, paid more attention to her. We did not lea…"
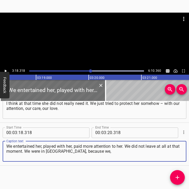
type textarea "We entertained her, played with her, paid more attention to her. We did not lea…"
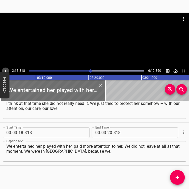
click at [5, 70] on icon "Play/Pause" at bounding box center [5, 71] width 5 height 5
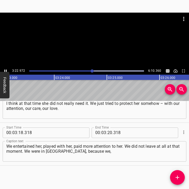
click at [6, 69] on icon "Play/Pause" at bounding box center [5, 71] width 5 height 5
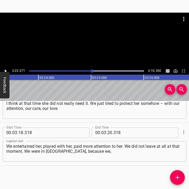
click at [6, 69] on icon "Play/Pause" at bounding box center [5, 71] width 5 height 5
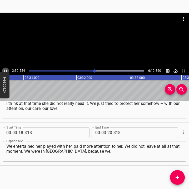
click at [5, 69] on icon "Play/Pause" at bounding box center [5, 71] width 5 height 5
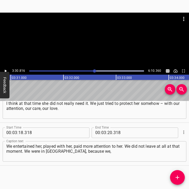
scroll to position [0, 11081]
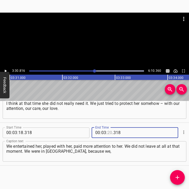
click at [107, 131] on input "number" at bounding box center [109, 132] width 5 height 11
type input "30"
type input "816"
click at [175, 180] on icon "Add Cue" at bounding box center [177, 177] width 6 height 6
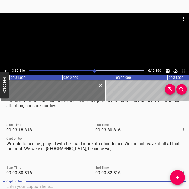
scroll to position [707, 0]
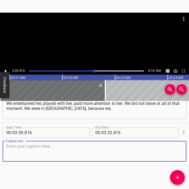
drag, startPoint x: 175, startPoint y: 154, endPoint x: 188, endPoint y: 153, distance: 13.2
click at [184, 153] on div "Start Time 00 : 03 : 30 . 816 Start Time End Time 00 : 03 : 32 . 816 End Time C…" at bounding box center [94, 144] width 189 height 43
click at [12, 147] on textarea at bounding box center [94, 151] width 176 height 15
paste textarea "one can say, are believers, so we [relied] on the protection of the Lord. As it…"
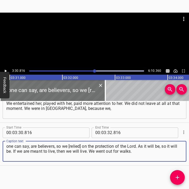
drag, startPoint x: 133, startPoint y: 153, endPoint x: 4, endPoint y: 146, distance: 129.2
click at [4, 146] on div "one can say, are believers, so we [relied] on the protection of the Lord. As it…" at bounding box center [94, 151] width 183 height 20
paste textarea
type textarea "one can say, are believers, so we [relied] on the protection of the Lord. As it…"
click at [6, 70] on icon "Play/Pause" at bounding box center [5, 71] width 5 height 5
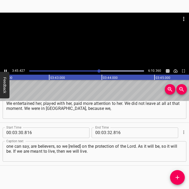
click at [5, 69] on icon "Play/Pause" at bounding box center [5, 71] width 5 height 5
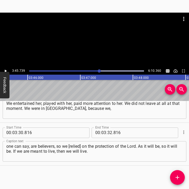
scroll to position [0, 11865]
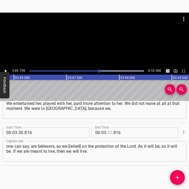
click at [107, 130] on input "number" at bounding box center [109, 132] width 5 height 11
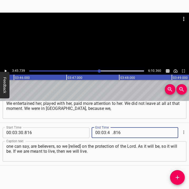
type input "45"
type input "739"
click at [180, 177] on icon "Add Cue" at bounding box center [177, 177] width 6 height 6
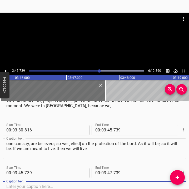
scroll to position [750, 0]
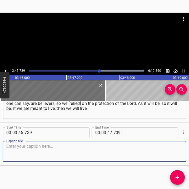
drag, startPoint x: 176, startPoint y: 151, endPoint x: 188, endPoint y: 152, distance: 12.6
click at [181, 152] on div "Caption text" at bounding box center [94, 151] width 183 height 20
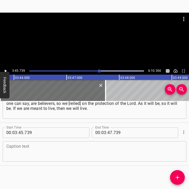
click at [15, 150] on textarea at bounding box center [94, 151] width 176 height 15
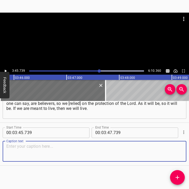
paste textarea "We went out for walks. Where we lived at that moment, there was a small school …"
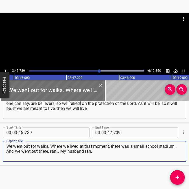
type textarea "We went out for walks. Where we lived at that moment, there was a small school …"
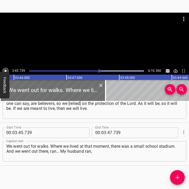
click at [6, 70] on icon "Play/Pause" at bounding box center [6, 70] width 2 height 3
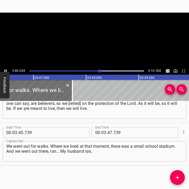
scroll to position [0, 11912]
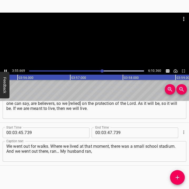
click at [6, 69] on icon "Play/Pause" at bounding box center [5, 71] width 5 height 5
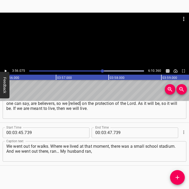
scroll to position [0, 12409]
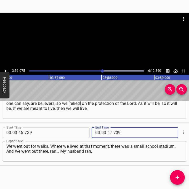
click at [108, 131] on input "number" at bounding box center [109, 132] width 5 height 11
type input "56"
type input "075"
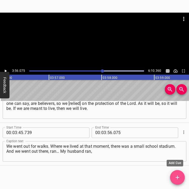
click at [181, 172] on button "Add Cue" at bounding box center [177, 177] width 15 height 15
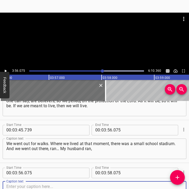
scroll to position [793, 0]
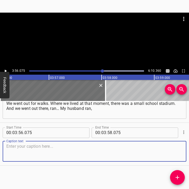
drag, startPoint x: 176, startPoint y: 152, endPoint x: 187, endPoint y: 152, distance: 11.0
click at [183, 152] on div "Start Time 00 : 03 : 56 . 075 Start Time End Time 00 : 03 : 58 . 075 End Time C…" at bounding box center [94, 144] width 189 height 43
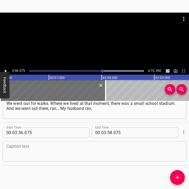
click at [26, 149] on textarea at bounding box center [94, 151] width 176 height 15
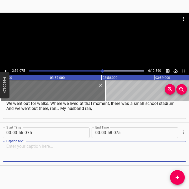
paste textarea "and we walked with our daughter. We tried somehow to maintain balance, not to f…"
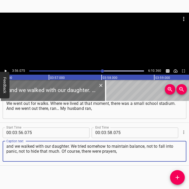
type textarea "and we walked with our daughter. We tried somehow to maintain balance, not to f…"
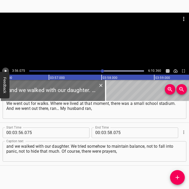
click at [8, 68] on button "Play/Pause" at bounding box center [5, 71] width 7 height 7
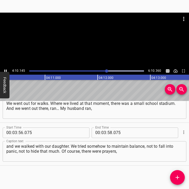
click at [6, 70] on icon "Play/Pause" at bounding box center [5, 70] width 2 height 3
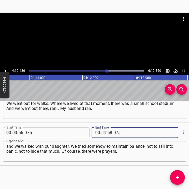
click at [102, 132] on input "number" at bounding box center [103, 132] width 5 height 11
type input "04"
type input "10"
type input "436"
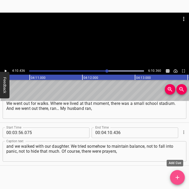
click at [173, 175] on span "Add Cue" at bounding box center [177, 177] width 15 height 6
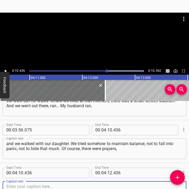
scroll to position [836, 0]
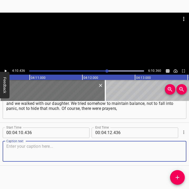
drag, startPoint x: 174, startPoint y: 153, endPoint x: 188, endPoint y: 152, distance: 14.7
click at [178, 153] on textarea at bounding box center [94, 151] width 176 height 15
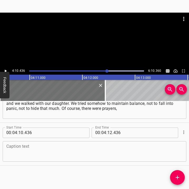
click at [30, 146] on textarea at bounding box center [94, 151] width 176 height 15
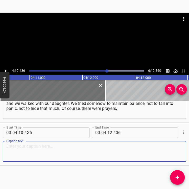
paste textarea "online meetings with our friends, with our relatives, communication. Near the h…"
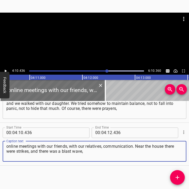
type textarea "online meetings with our friends, with our relatives, communication. Near the h…"
click at [4, 69] on icon "Play/Pause" at bounding box center [5, 71] width 5 height 5
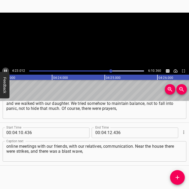
click at [6, 70] on icon "Play/Pause" at bounding box center [5, 71] width 5 height 5
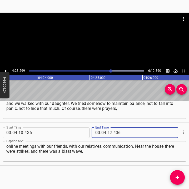
click at [107, 130] on input "number" at bounding box center [109, 132] width 5 height 11
type input "23"
type input "299"
click at [181, 175] on span "Add Cue" at bounding box center [177, 177] width 15 height 6
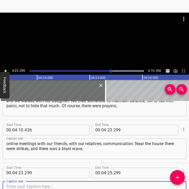
scroll to position [879, 0]
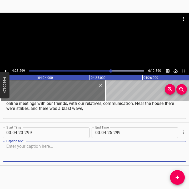
click at [189, 153] on html "Caption Editor Batch Transcribe Login Sign Up Privacy Contact 4:23.299 6:10.360…" at bounding box center [94, 94] width 189 height 189
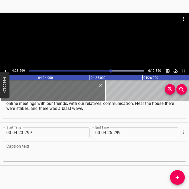
click at [16, 147] on textarea at bounding box center [94, 151] width 176 height 15
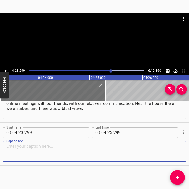
paste textarea "the house was even shaking a little. Just then I was with my daughter alone, an…"
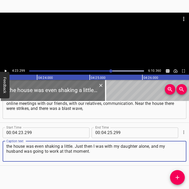
type textarea "the house was even shaking a little. Just then I was with my daughter alone, an…"
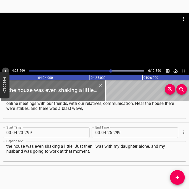
click at [6, 70] on icon "Play/Pause" at bounding box center [5, 71] width 5 height 5
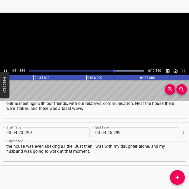
click at [5, 69] on icon "Play/Pause" at bounding box center [5, 71] width 5 height 5
click at [108, 132] on input "number" at bounding box center [109, 132] width 5 height 11
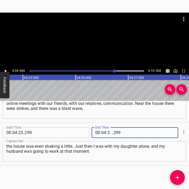
type input "34"
type input "566"
click at [179, 174] on button "Add Cue" at bounding box center [177, 177] width 15 height 15
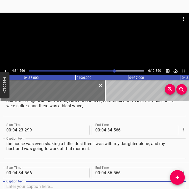
scroll to position [922, 0]
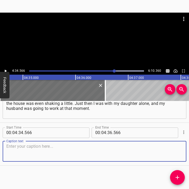
drag, startPoint x: 174, startPoint y: 151, endPoint x: 192, endPoint y: 149, distance: 18.5
click at [189, 149] on html "Caption Editor Batch Transcribe Login Sign Up Privacy Contact 4:34.566 6:10.360…" at bounding box center [94, 94] width 189 height 189
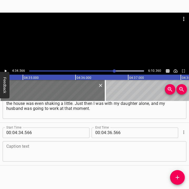
click at [16, 153] on textarea at bounding box center [94, 151] width 176 height 15
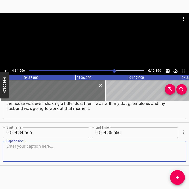
paste textarea "He was literally on his way to work, and it was a bit like… When there was a st…"
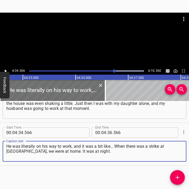
type textarea "He was literally on his way to work, and it was a bit like… When there was a st…"
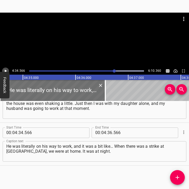
click at [8, 69] on icon "Play/Pause" at bounding box center [5, 71] width 5 height 5
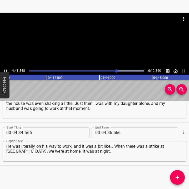
click at [6, 69] on icon "Play/Pause" at bounding box center [5, 71] width 5 height 5
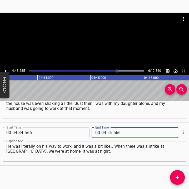
click at [107, 131] on input "number" at bounding box center [109, 132] width 5 height 11
type input "43"
type input "285"
click at [179, 175] on icon "Add Cue" at bounding box center [177, 177] width 6 height 6
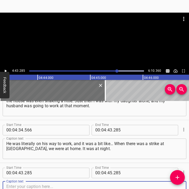
scroll to position [965, 0]
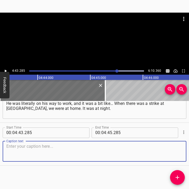
drag, startPoint x: 172, startPoint y: 150, endPoint x: 193, endPoint y: 149, distance: 21.3
click at [189, 149] on html "Caption Editor Batch Transcribe Login Sign Up Privacy Contact 4:43.285 6:10.360…" at bounding box center [94, 94] width 189 height 189
click at [13, 153] on textarea at bounding box center [94, 151] width 176 height 15
paste textarea "The child was sleeping, and we were not sleeping. She woke up for a short time …"
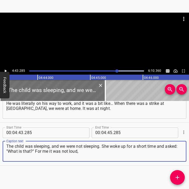
type textarea "The child was sleeping, and we were not sleeping. She woke up for a short time …"
click at [10, 68] on div "4:43.285 6:10.360" at bounding box center [94, 70] width 189 height 7
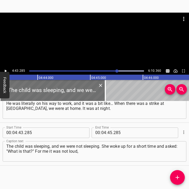
click at [7, 69] on icon "Play/Pause" at bounding box center [5, 71] width 5 height 5
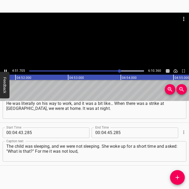
click at [5, 69] on icon "Play/Pause" at bounding box center [5, 71] width 5 height 5
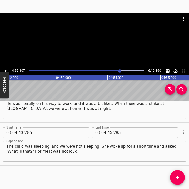
scroll to position [0, 15354]
click at [107, 132] on input "number" at bounding box center [109, 132] width 5 height 11
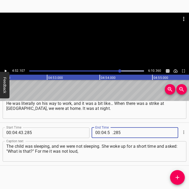
type input "52"
type input "107"
click at [178, 176] on icon "Add Cue" at bounding box center [177, 177] width 6 height 6
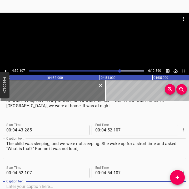
scroll to position [1007, 0]
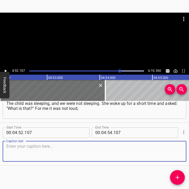
drag, startPoint x: 169, startPoint y: 150, endPoint x: 177, endPoint y: 150, distance: 7.4
click at [177, 150] on textarea at bounding box center [94, 151] width 176 height 15
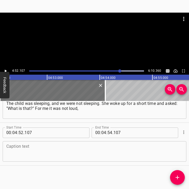
click at [27, 145] on textarea at bounding box center [94, 151] width 176 height 15
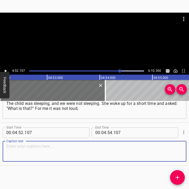
paste textarea "although my husband said there was a blast wave through the house. And for me, …"
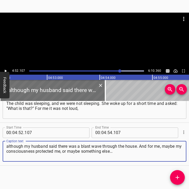
type textarea "although my husband said there was a blast wave through the house. And for me, …"
click at [3, 71] on button "Play/Pause" at bounding box center [5, 71] width 7 height 7
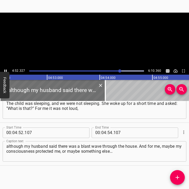
scroll to position [0, 15365]
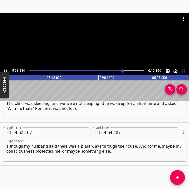
click at [6, 70] on icon "Play/Pause" at bounding box center [5, 71] width 5 height 5
click at [103, 134] on input "number" at bounding box center [103, 132] width 5 height 11
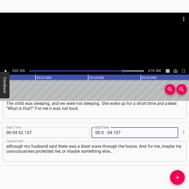
type input "05"
type input "02"
type input "326"
click at [177, 175] on icon "Add Cue" at bounding box center [177, 177] width 6 height 6
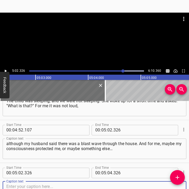
scroll to position [1050, 0]
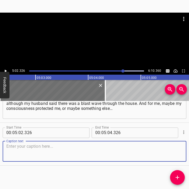
drag, startPoint x: 176, startPoint y: 154, endPoint x: 188, endPoint y: 152, distance: 12.9
click at [188, 152] on div "Start Time 00 : 00 : 05 . 384 Start Time End Time 00 : 00 : 20 . 381 End Time C…" at bounding box center [94, 145] width 189 height 88
click at [29, 154] on textarea at bounding box center [94, 151] width 176 height 15
paste textarea "I did not really understand. At such a moment I try somehow to protect the chil…"
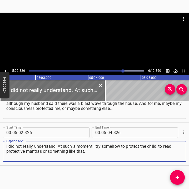
type textarea "I did not really understand. At such a moment I try somehow to protect the chil…"
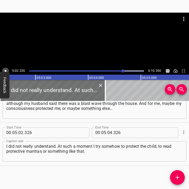
click at [7, 69] on icon "Play/Pause" at bounding box center [5, 71] width 5 height 5
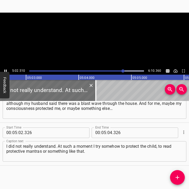
scroll to position [0, 15914]
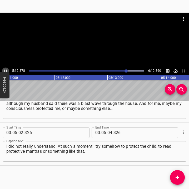
click at [6, 69] on icon "Play/Pause" at bounding box center [5, 71] width 5 height 5
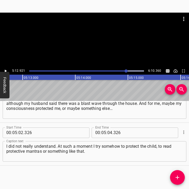
scroll to position [0, 16448]
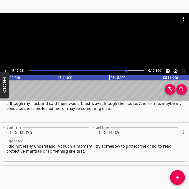
click at [107, 131] on input "number" at bounding box center [109, 132] width 5 height 11
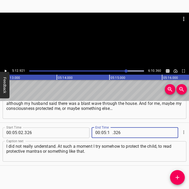
type input "12"
type input "921"
click at [177, 175] on icon "Add Cue" at bounding box center [177, 177] width 6 height 6
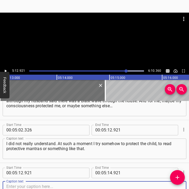
scroll to position [1093, 0]
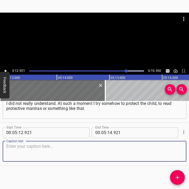
drag, startPoint x: 176, startPoint y: 155, endPoint x: 186, endPoint y: 155, distance: 10.8
click at [183, 155] on div "Start Time 00 : 05 : 12 . 921 Start Time End Time 00 : 05 : 14 . 921 End Time C…" at bounding box center [94, 144] width 189 height 43
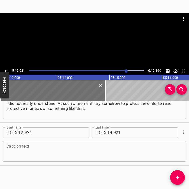
click at [21, 155] on textarea at bounding box center [94, 151] width 176 height 15
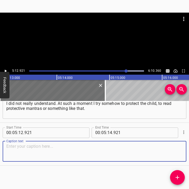
paste textarea "In a word, somehow to support myself in those moments. There is no choice: eith…"
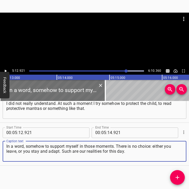
type textarea "In a word, somehow to support myself in those moments. There is no choice: eith…"
click at [7, 71] on icon "Play/Pause" at bounding box center [6, 70] width 2 height 3
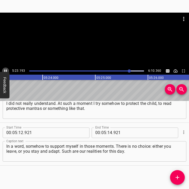
click at [5, 69] on icon "Play/Pause" at bounding box center [5, 71] width 5 height 5
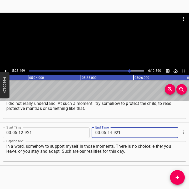
click at [110, 132] on input "number" at bounding box center [109, 132] width 5 height 11
type input "23"
type input "469"
click at [178, 175] on button "Add Cue" at bounding box center [177, 177] width 15 height 15
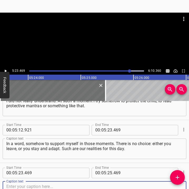
scroll to position [1136, 0]
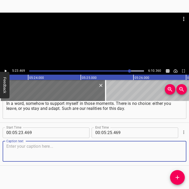
click at [180, 149] on div "Caption text" at bounding box center [94, 151] width 183 height 20
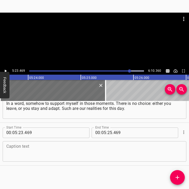
click at [14, 152] on textarea at bounding box center [94, 151] width 176 height 15
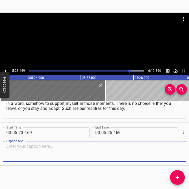
paste textarea "For now we cannot change this. The knowledge we now have helps us understand wh…"
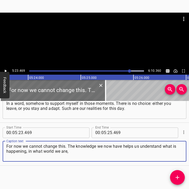
type textarea "For now we cannot change this. The knowledge we now have helps us understand wh…"
click at [5, 71] on icon "Play/Pause" at bounding box center [6, 70] width 2 height 3
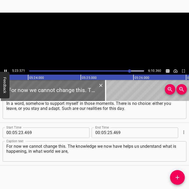
scroll to position [0, 17008]
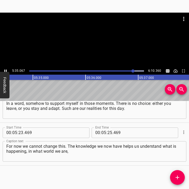
click at [6, 69] on icon "Play/Pause" at bounding box center [5, 71] width 5 height 5
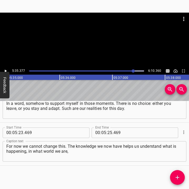
scroll to position [0, 17628]
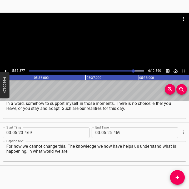
click at [108, 133] on input "number" at bounding box center [109, 132] width 5 height 11
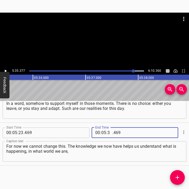
type input "35"
type input "377"
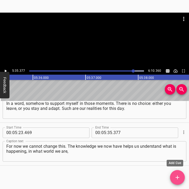
click at [178, 176] on icon "Add Cue" at bounding box center [177, 177] width 6 height 6
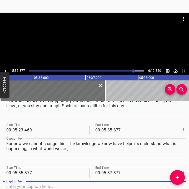
scroll to position [1179, 0]
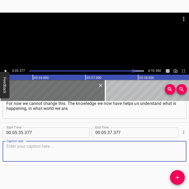
drag, startPoint x: 171, startPoint y: 154, endPoint x: 185, endPoint y: 152, distance: 14.0
click at [178, 153] on div "Caption text" at bounding box center [94, 151] width 183 height 20
click at [18, 148] on textarea at bounding box center [94, 151] width 176 height 15
paste textarea "how to behave and feel here. And this supports me, supports my family, my relat…"
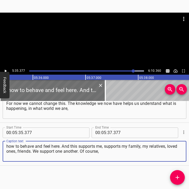
type textarea "how to behave and feel here. And this supports me, supports my family, my relat…"
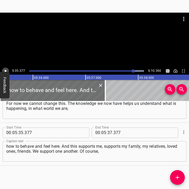
click at [6, 69] on icon "Play/Pause" at bounding box center [5, 71] width 5 height 5
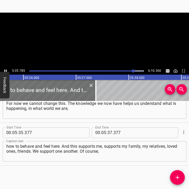
scroll to position [0, 17650]
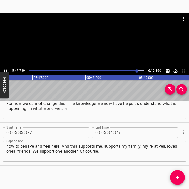
click at [6, 69] on icon "Play/Pause" at bounding box center [5, 71] width 5 height 5
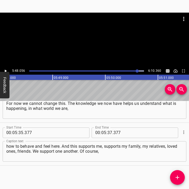
scroll to position [0, 18295]
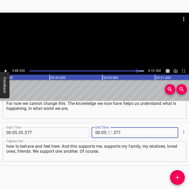
click at [107, 132] on input "number" at bounding box center [109, 132] width 5 height 11
type input "48"
type input "056"
click at [178, 177] on icon "Add Cue" at bounding box center [177, 177] width 6 height 6
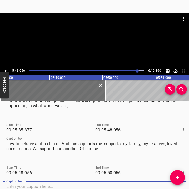
scroll to position [1222, 0]
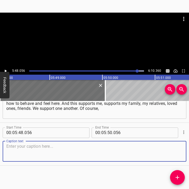
drag, startPoint x: 172, startPoint y: 148, endPoint x: 188, endPoint y: 147, distance: 16.1
click at [181, 147] on div "Caption text" at bounding box center [94, 151] width 183 height 20
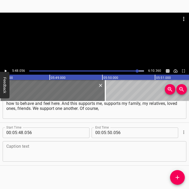
click at [15, 153] on textarea at bounding box center [94, 151] width 176 height 15
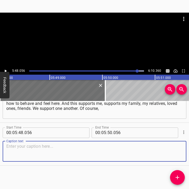
paste textarea "we dream that there will be peace, that the war will end, that relatives and fr…"
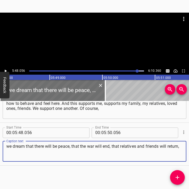
type textarea "we dream that there will be peace, that the war will end, that relatives and fr…"
click at [7, 68] on button "Play/Pause" at bounding box center [5, 71] width 7 height 7
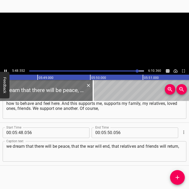
scroll to position [0, 18321]
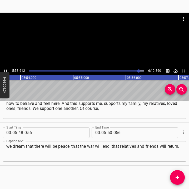
click at [5, 69] on icon "Play/Pause" at bounding box center [5, 71] width 5 height 5
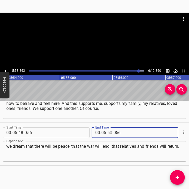
click at [107, 132] on input "number" at bounding box center [109, 132] width 5 height 11
type input "53"
type input "863"
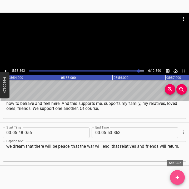
click at [180, 176] on icon "Add Cue" at bounding box center [177, 177] width 6 height 6
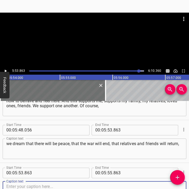
scroll to position [1264, 0]
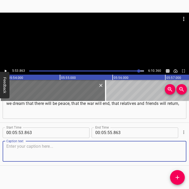
drag, startPoint x: 173, startPoint y: 154, endPoint x: 186, endPoint y: 155, distance: 13.1
click at [180, 154] on div "Caption text" at bounding box center [94, 151] width 183 height 20
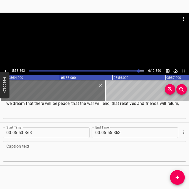
click at [30, 152] on textarea at bounding box center [94, 151] width 176 height 15
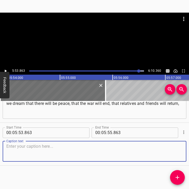
paste textarea "that everything will be better than before and than what is happening now."
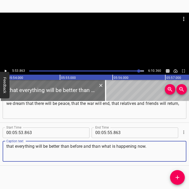
type textarea "that everything will be better than before and than what is happening now."
click at [102, 130] on input "number" at bounding box center [103, 132] width 5 height 11
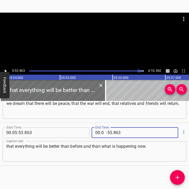
type input "06"
type input "00"
type input "360"
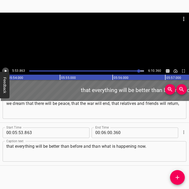
click at [5, 70] on icon "Play/Pause" at bounding box center [5, 71] width 5 height 5
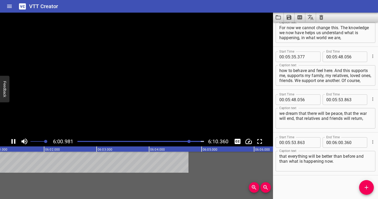
scroll to position [1176, 0]
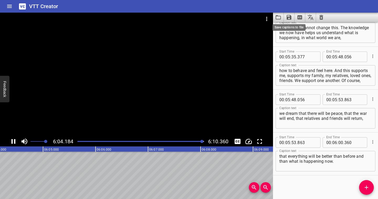
click at [290, 18] on icon "Save captions to file" at bounding box center [289, 17] width 6 height 6
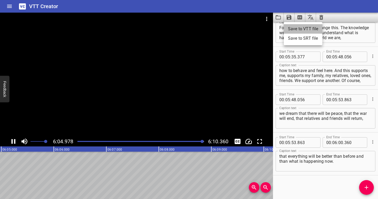
click at [295, 32] on li "Save to VTT file" at bounding box center [303, 28] width 39 height 9
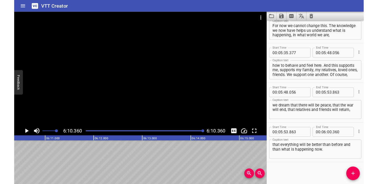
scroll to position [1191, 0]
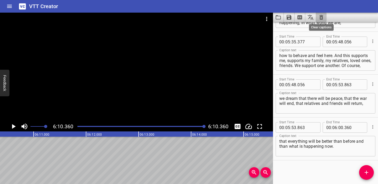
click at [319, 18] on icon "Clear captions" at bounding box center [322, 17] width 6 height 6
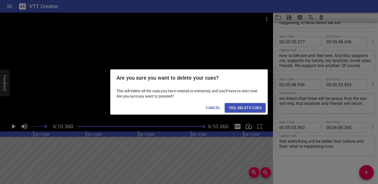
click at [261, 107] on span "Yes, Delete Cues" at bounding box center [245, 108] width 33 height 7
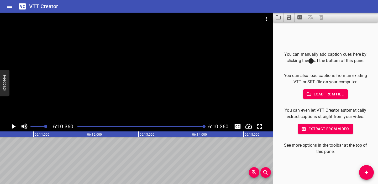
click at [267, 19] on icon "Video Options" at bounding box center [266, 19] width 1 height 4
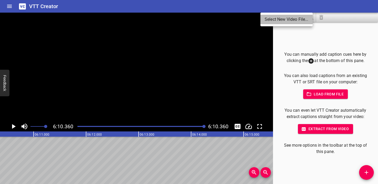
click at [267, 19] on li "Select New Video File..." at bounding box center [287, 19] width 52 height 9
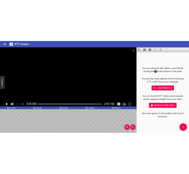
scroll to position [0, 0]
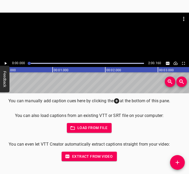
click at [5, 63] on icon "Play/Pause" at bounding box center [6, 63] width 2 height 3
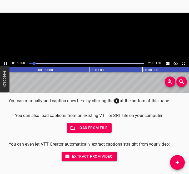
click at [5, 63] on icon "Play/Pause" at bounding box center [5, 63] width 5 height 5
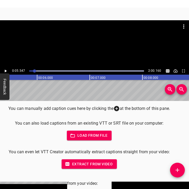
scroll to position [0, 291]
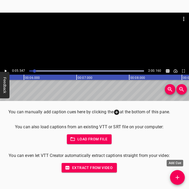
click at [180, 176] on icon "Add Cue" at bounding box center [177, 177] width 6 height 6
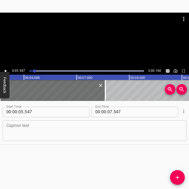
click at [65, 134] on textarea at bounding box center [94, 130] width 176 height 15
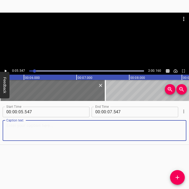
paste textarea "There was one loss — my godfather. In [DATE], at the front. The latest strikes …"
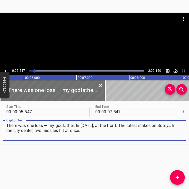
type textarea "There was one loss — my godfather. In [DATE], at the front. The latest strikes …"
click at [5, 70] on icon "Play/Pause" at bounding box center [6, 70] width 2 height 3
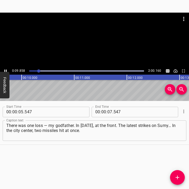
scroll to position [0, 517]
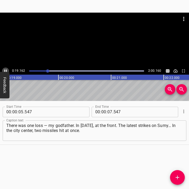
click at [5, 70] on icon "Play/Pause" at bounding box center [5, 70] width 2 height 3
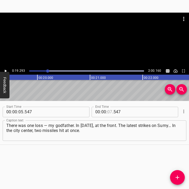
click at [109, 113] on input "number" at bounding box center [109, 112] width 5 height 11
type input "19"
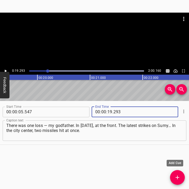
type input "293"
click at [179, 178] on icon "Add Cue" at bounding box center [177, 177] width 6 height 6
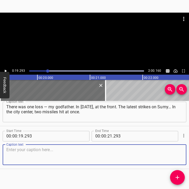
scroll to position [22, 0]
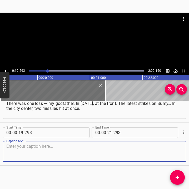
drag, startPoint x: 174, startPoint y: 157, endPoint x: 184, endPoint y: 154, distance: 11.2
click at [184, 154] on div "Start Time 00 : 00 : 05 . 547 Start Time End Time 00 : 00 : 19 . 293 End Time C…" at bounding box center [94, 145] width 189 height 88
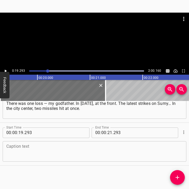
click at [61, 151] on textarea at bounding box center [94, 151] width 176 height 15
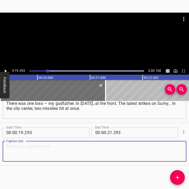
paste textarea "I think many people know about it. Two missiles. There was a parking lot near m…"
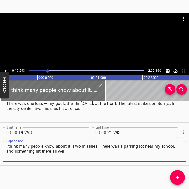
click at [65, 150] on textarea "I think many people know about it. Two missiles. There was a parking lot near m…" at bounding box center [94, 151] width 176 height 15
type textarea "I think many people know about it. Two missiles. There was a parking lot near m…"
click at [4, 70] on icon "Play/Pause" at bounding box center [5, 71] width 5 height 5
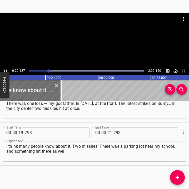
scroll to position [0, 1072]
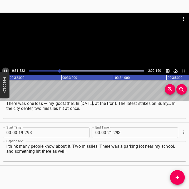
click at [4, 70] on icon "Play/Pause" at bounding box center [5, 71] width 5 height 5
click at [108, 131] on input "number" at bounding box center [109, 132] width 5 height 11
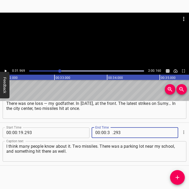
type input "31"
type input "969"
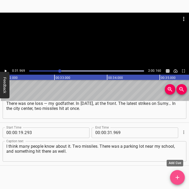
click at [173, 177] on span "Add Cue" at bounding box center [177, 177] width 15 height 6
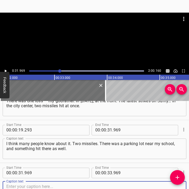
scroll to position [65, 0]
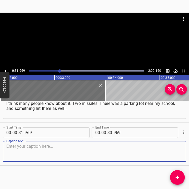
drag, startPoint x: 176, startPoint y: 153, endPoint x: 193, endPoint y: 148, distance: 17.7
click at [189, 148] on html "Caption Editor Batch Transcribe Login Sign Up Privacy Contact 0:31.969 2:00.160…" at bounding box center [94, 94] width 189 height 189
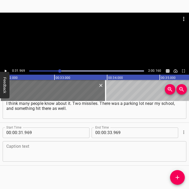
click at [44, 147] on textarea at bounding box center [94, 151] width 176 height 15
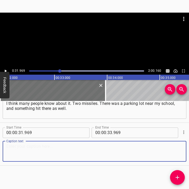
paste textarea "It is still unclear what exactly landed there. Very often either “Shaheds,” or …"
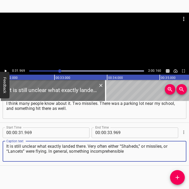
type textarea "It is still unclear what exactly landed there. Very often either “Shaheds,” or …"
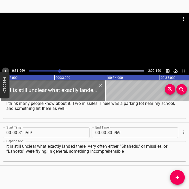
click at [6, 69] on icon "Play/Pause" at bounding box center [5, 71] width 5 height 5
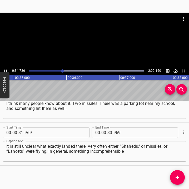
scroll to position [0, 1840]
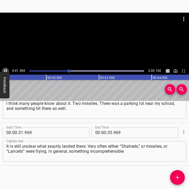
click at [5, 70] on icon "Play/Pause" at bounding box center [5, 70] width 2 height 3
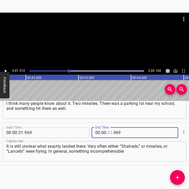
click at [107, 131] on input "number" at bounding box center [109, 132] width 5 height 11
type input "41"
type input "512"
click at [176, 177] on icon "Add Cue" at bounding box center [177, 177] width 6 height 6
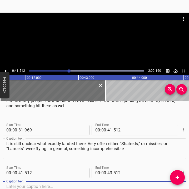
scroll to position [108, 0]
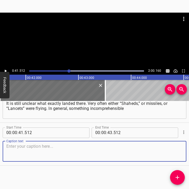
drag, startPoint x: 172, startPoint y: 151, endPoint x: 189, endPoint y: 146, distance: 17.9
click at [189, 146] on html "Caption Editor Batch Transcribe Login Sign Up Privacy Contact 0:41.512 2:00.160…" at bounding box center [94, 94] width 189 height 189
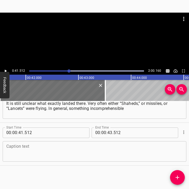
click at [23, 147] on textarea at bounding box center [94, 151] width 176 height 15
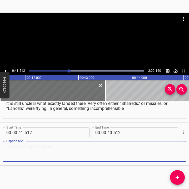
paste textarea "was always flying. And my parents said: “That’s it, you are going to [GEOGRAPHI…"
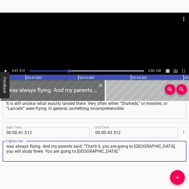
type textarea "was always flying. And my parents said: “That’s it, you are going to [GEOGRAPHI…"
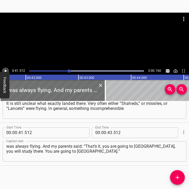
click at [7, 70] on icon "Play/Pause" at bounding box center [5, 71] width 5 height 5
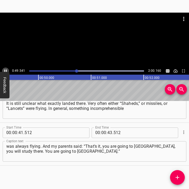
click at [6, 69] on icon "Play/Pause" at bounding box center [5, 71] width 5 height 5
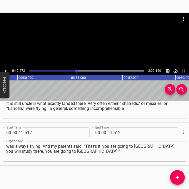
click at [108, 133] on input "number" at bounding box center [109, 132] width 5 height 11
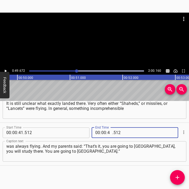
type input "49"
type input "672"
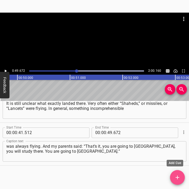
click at [181, 176] on span "Add Cue" at bounding box center [177, 177] width 15 height 6
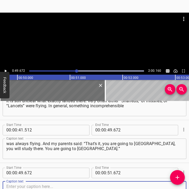
scroll to position [151, 0]
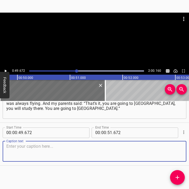
drag, startPoint x: 172, startPoint y: 153, endPoint x: 193, endPoint y: 151, distance: 20.3
click at [189, 151] on html "Caption Editor Batch Transcribe Login Sign Up Privacy Contact 0:49.672 2:00.160…" at bounding box center [94, 94] width 189 height 189
click at [31, 145] on textarea at bounding box center [94, 151] width 176 height 15
paste textarea "My mother still remains in [GEOGRAPHIC_DATA]. I live with my father in [GEOGRAP…"
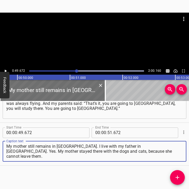
type textarea "My mother still remains in [GEOGRAPHIC_DATA]. I live with my father in [GEOGRAP…"
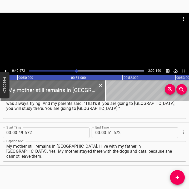
click at [9, 68] on div "0:49.672 2:00.160" at bounding box center [94, 70] width 189 height 7
click at [8, 69] on button "Play/Pause" at bounding box center [5, 71] width 7 height 7
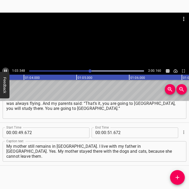
click at [6, 70] on icon "Play/Pause" at bounding box center [5, 70] width 2 height 3
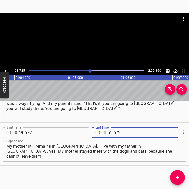
click at [102, 133] on input "number" at bounding box center [103, 132] width 5 height 11
type input "01"
type input "03"
type input "725"
click at [179, 175] on icon "Add Cue" at bounding box center [177, 177] width 6 height 6
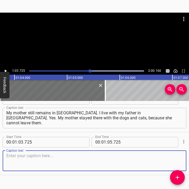
scroll to position [193, 0]
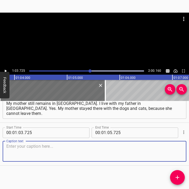
click at [165, 151] on textarea at bounding box center [94, 151] width 176 height 15
click at [93, 153] on textarea at bounding box center [94, 151] width 176 height 15
paste textarea "My mom and I are such people that for us this is very, very important. Two dogs…"
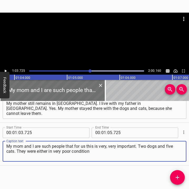
type textarea "My mom and I are such people that for us this is very, very important. Two dogs…"
click at [7, 70] on icon "Play/Pause" at bounding box center [5, 71] width 5 height 5
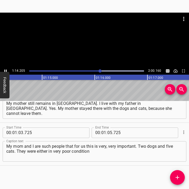
click at [6, 70] on icon "Play/Pause" at bounding box center [5, 70] width 2 height 3
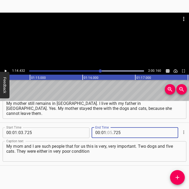
click at [108, 133] on input "number" at bounding box center [109, 132] width 5 height 11
type input "14"
type input "432"
click at [178, 180] on icon "Add Cue" at bounding box center [177, 177] width 6 height 6
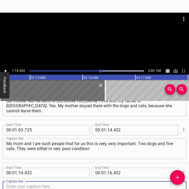
scroll to position [236, 0]
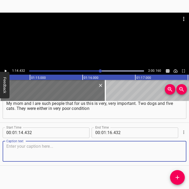
drag, startPoint x: 171, startPoint y: 154, endPoint x: 188, endPoint y: 151, distance: 17.3
click at [176, 152] on textarea at bounding box center [94, 151] width 176 height 15
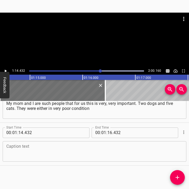
click at [14, 149] on textarea at bounding box center [94, 151] width 176 height 15
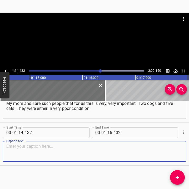
paste textarea "or we picked them up from the street. My mom is in Sumy, I am with my dad in [G…"
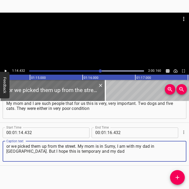
type textarea "or we picked them up from the street. My mom is in Sumy, I am with my dad in [G…"
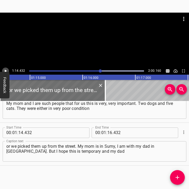
click at [6, 68] on button "Play/Pause" at bounding box center [5, 71] width 7 height 7
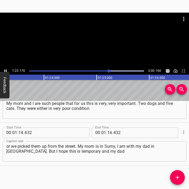
click at [5, 69] on icon "Play/Pause" at bounding box center [5, 71] width 5 height 5
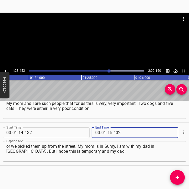
click at [108, 133] on input "number" at bounding box center [109, 132] width 5 height 11
type input "23"
type input "453"
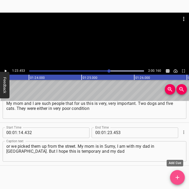
click at [179, 178] on icon "Add Cue" at bounding box center [177, 177] width 6 height 6
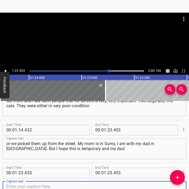
scroll to position [279, 0]
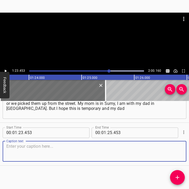
drag, startPoint x: 176, startPoint y: 153, endPoint x: 186, endPoint y: 150, distance: 11.0
click at [180, 152] on div "Caption text" at bounding box center [94, 151] width 183 height 20
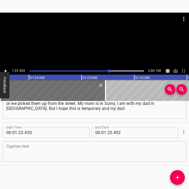
click at [16, 153] on textarea at bounding box center [94, 151] width 176 height 15
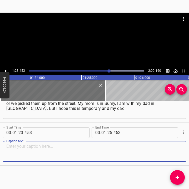
paste textarea "and I will do everything so that my mom also comes to Ternopil — together with …"
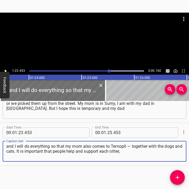
type textarea "and I will do everything so that my mom also comes to Ternopil — together with …"
click at [7, 70] on icon "Play/Pause" at bounding box center [5, 71] width 5 height 5
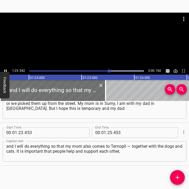
scroll to position [0, 4391]
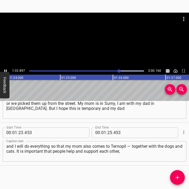
click at [4, 70] on icon "Play/Pause" at bounding box center [5, 71] width 5 height 5
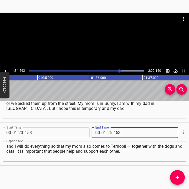
click at [107, 132] on input "number" at bounding box center [109, 132] width 5 height 11
type input "34"
type input "293"
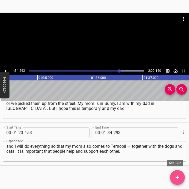
click at [177, 177] on icon "Add Cue" at bounding box center [177, 178] width 4 height 4
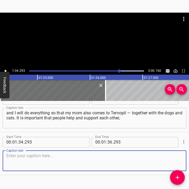
scroll to position [322, 0]
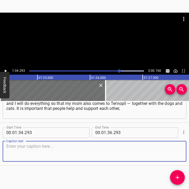
drag, startPoint x: 176, startPoint y: 155, endPoint x: 188, endPoint y: 154, distance: 12.2
click at [181, 154] on div "Caption text" at bounding box center [94, 151] width 183 height 20
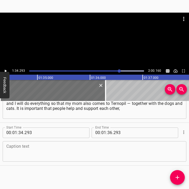
drag, startPoint x: 102, startPoint y: 150, endPoint x: 102, endPoint y: 147, distance: 2.9
click at [102, 150] on textarea at bounding box center [94, 151] width 176 height 15
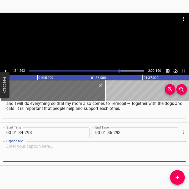
paste textarea "because without this there will be no country. Because if we are one nation, th…"
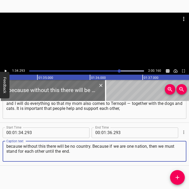
type textarea "because without this there will be no country. Because if we are one nation, th…"
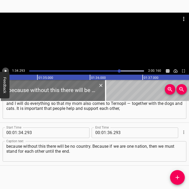
click at [6, 69] on icon "Play/Pause" at bounding box center [5, 71] width 5 height 5
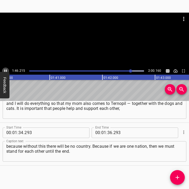
click at [5, 70] on icon "Play/Pause" at bounding box center [5, 71] width 5 height 5
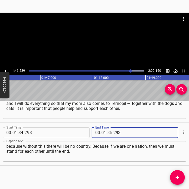
click at [108, 131] on input "number" at bounding box center [109, 132] width 5 height 11
type input "46"
type input "239"
click at [178, 176] on icon "Add Cue" at bounding box center [177, 177] width 6 height 6
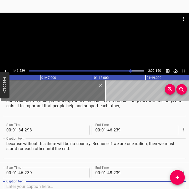
scroll to position [365, 0]
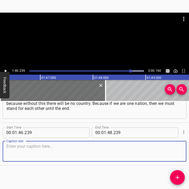
drag, startPoint x: 172, startPoint y: 154, endPoint x: 183, endPoint y: 153, distance: 11.3
click at [183, 153] on div "Start Time 00 : 01 : 46 . 239 Start Time End Time 00 : 01 : 48 . 239 End Time C…" at bounding box center [94, 144] width 189 height 43
click at [51, 154] on textarea at bounding box center [94, 151] width 176 height 15
paste textarea "And this, it seems to me, is the most important thing."
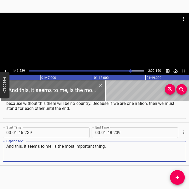
type textarea "And this, it seems to me, is the most important thing."
click at [108, 132] on input "number" at bounding box center [109, 132] width 5 height 11
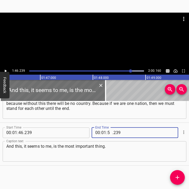
type input "50"
type input "160"
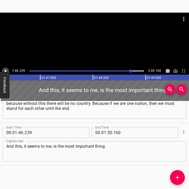
click at [5, 69] on icon "Play/Pause" at bounding box center [5, 71] width 5 height 5
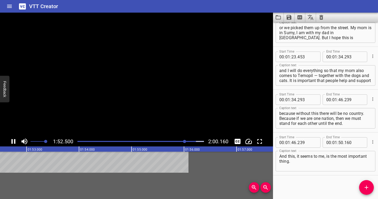
scroll to position [276, 0]
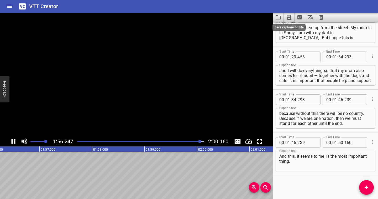
click at [288, 18] on icon "Save captions to file" at bounding box center [289, 17] width 5 height 5
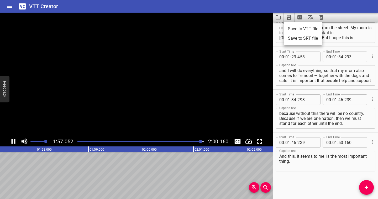
click at [292, 30] on li "Save to VTT file" at bounding box center [303, 28] width 39 height 9
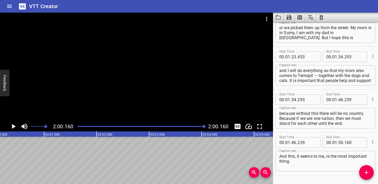
scroll to position [291, 0]
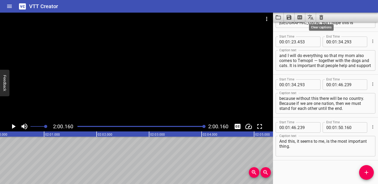
click at [322, 17] on icon "Clear captions" at bounding box center [322, 17] width 6 height 6
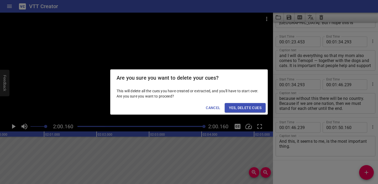
click at [258, 108] on span "Yes, Delete Cues" at bounding box center [245, 108] width 33 height 7
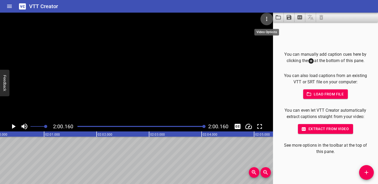
click at [268, 20] on icon "Video Options" at bounding box center [267, 19] width 6 height 6
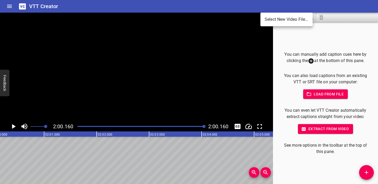
click at [268, 20] on li "Select New Video File..." at bounding box center [287, 19] width 52 height 9
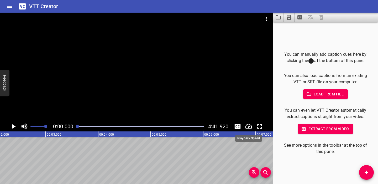
scroll to position [0, 0]
click at [13, 126] on icon "Play/Pause" at bounding box center [14, 126] width 4 height 5
click at [13, 126] on icon "Play/Pause" at bounding box center [13, 126] width 8 height 8
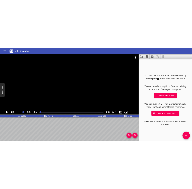
scroll to position [0, 283]
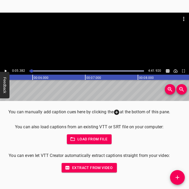
click at [177, 176] on icon "Add Cue" at bounding box center [177, 178] width 4 height 4
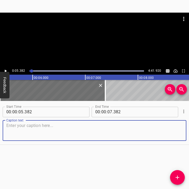
click at [19, 135] on textarea at bounding box center [94, 130] width 176 height 15
paste textarea "I am [PERSON_NAME]. I live in the city of [GEOGRAPHIC_DATA]. At the beginning o…"
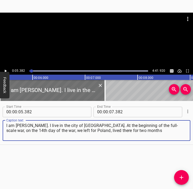
type textarea "I am [PERSON_NAME]. I live in the city of [GEOGRAPHIC_DATA]. At the beginning o…"
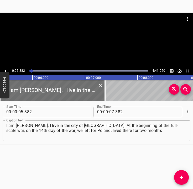
click at [188, 142] on div "Start Time 00 : 00 : 05 . 382 Start Time End Time 00 : 00 : 07 . 382 End Time C…" at bounding box center [96, 123] width 193 height 43
click at [5, 69] on icon "Play/Pause" at bounding box center [5, 71] width 5 height 5
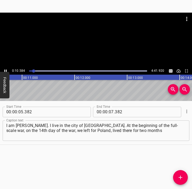
scroll to position [0, 570]
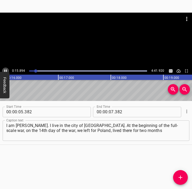
click at [6, 69] on icon "Play/Pause" at bounding box center [5, 71] width 5 height 5
click at [109, 111] on input "number" at bounding box center [111, 112] width 5 height 11
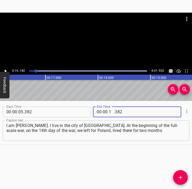
type input "16"
type input "140"
click at [180, 176] on icon "Add Cue" at bounding box center [181, 178] width 4 height 4
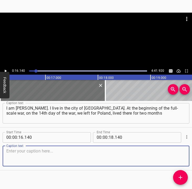
scroll to position [22, 0]
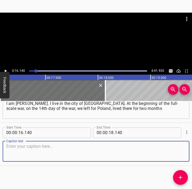
drag, startPoint x: 177, startPoint y: 150, endPoint x: 191, endPoint y: 146, distance: 14.7
click at [178, 150] on textarea at bounding box center [96, 151] width 180 height 15
click at [31, 151] on textarea at bounding box center [96, 151] width 180 height 15
paste textarea "with our friends, and then returned again to [GEOGRAPHIC_DATA]. When the war be…"
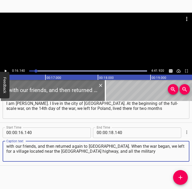
type textarea "with our friends, and then returned again to [GEOGRAPHIC_DATA]. When the war be…"
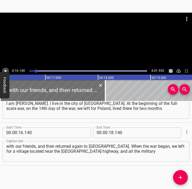
click at [6, 70] on icon "Play/Pause" at bounding box center [5, 71] width 5 height 5
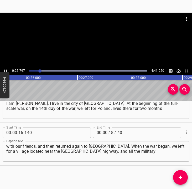
click at [6, 69] on icon "Play/Pause" at bounding box center [5, 71] width 5 height 5
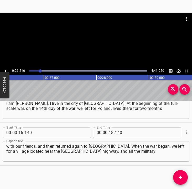
scroll to position [0, 1378]
click at [109, 132] on input "number" at bounding box center [111, 132] width 5 height 11
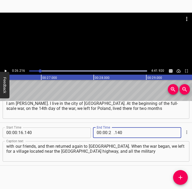
type input "26"
type input "216"
drag, startPoint x: 182, startPoint y: 175, endPoint x: 187, endPoint y: 164, distance: 12.1
click at [182, 174] on button "Add Cue" at bounding box center [180, 177] width 15 height 15
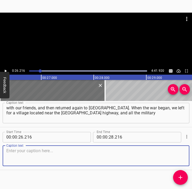
scroll to position [65, 0]
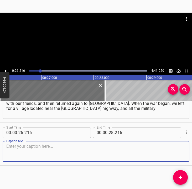
drag, startPoint x: 175, startPoint y: 149, endPoint x: 201, endPoint y: 139, distance: 28.0
click at [192, 139] on html "Caption Editor Batch Transcribe Login Sign Up Privacy Contact 0:26.216 4:41.920…" at bounding box center [96, 94] width 192 height 189
click at [18, 156] on textarea at bounding box center [96, 151] width 180 height 15
paste textarea "equipment passed through us. In my village, tanks were driving. You know, there…"
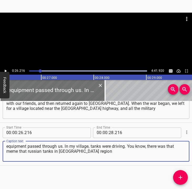
type textarea "equipment passed through us. In my village, tanks were driving. You know, there…"
click at [6, 69] on icon "Play/Pause" at bounding box center [5, 71] width 5 height 5
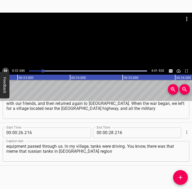
click at [4, 69] on icon "Play/Pause" at bounding box center [5, 71] width 5 height 5
click at [109, 134] on input "number" at bounding box center [111, 132] width 5 height 11
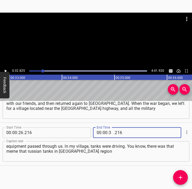
type input "32"
type input "825"
click at [184, 176] on span "Add Cue" at bounding box center [180, 177] width 15 height 6
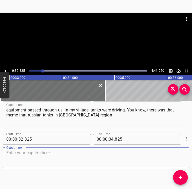
scroll to position [108, 0]
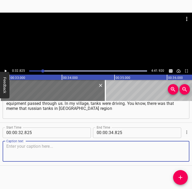
drag, startPoint x: 174, startPoint y: 146, endPoint x: 189, endPoint y: 141, distance: 16.2
click at [181, 144] on div "Caption text" at bounding box center [96, 151] width 187 height 20
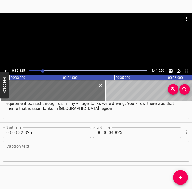
click at [26, 152] on textarea at bounding box center [96, 151] width 180 height 15
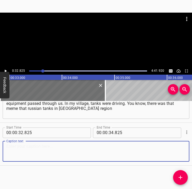
paste textarea "got stuck in a village. That was in my village. More precisely, in the neighbor…"
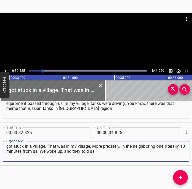
type textarea "got stuck in a village. That was in my village. More precisely, in the neighbor…"
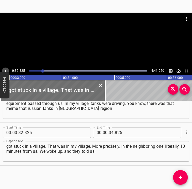
click at [7, 70] on icon "Play/Pause" at bounding box center [5, 71] width 5 height 5
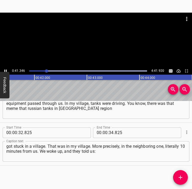
click at [4, 69] on icon "Play/Pause" at bounding box center [5, 71] width 5 height 5
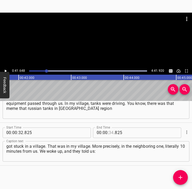
click at [109, 130] on input "number" at bounding box center [111, 132] width 5 height 11
type input "41"
type input "648"
click at [178, 182] on button "Add Cue" at bounding box center [180, 177] width 15 height 15
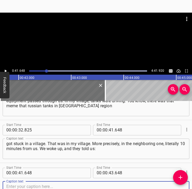
scroll to position [151, 0]
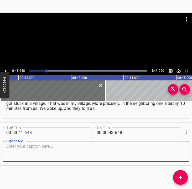
drag, startPoint x: 173, startPoint y: 151, endPoint x: 193, endPoint y: 150, distance: 20.0
click at [192, 150] on html "Caption Editor Batch Transcribe Login Sign Up Privacy Contact 0:41.648 4:41.920…" at bounding box center [96, 94] width 192 height 189
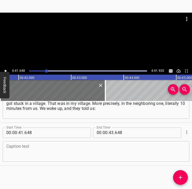
click at [33, 151] on textarea at bounding box center [96, 151] width 180 height 15
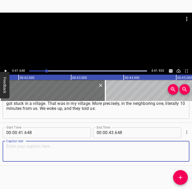
paste textarea "“There are russian tanks, three of them, stuck in the swamp.” There is a swamp …"
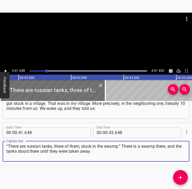
click at [4, 71] on icon "Play/Pause" at bounding box center [5, 71] width 5 height 5
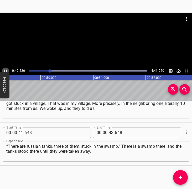
click at [5, 70] on icon "Play/Pause" at bounding box center [5, 70] width 2 height 3
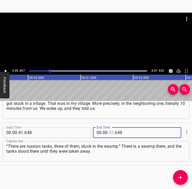
click at [110, 132] on input "number" at bounding box center [111, 132] width 5 height 11
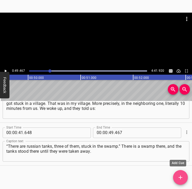
click at [181, 177] on icon "Add Cue" at bounding box center [181, 178] width 4 height 4
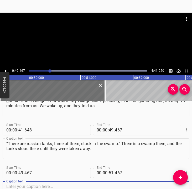
scroll to position [193, 0]
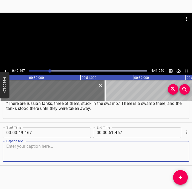
drag, startPoint x: 175, startPoint y: 151, endPoint x: 189, endPoint y: 151, distance: 14.2
click at [189, 151] on div "Start Time 00 : 00 : 05 . 382 Start Time End Time 00 : 00 : 16 . 140 End Time C…" at bounding box center [96, 145] width 192 height 88
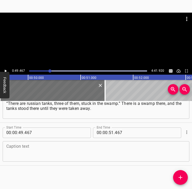
click at [48, 149] on textarea at bounding box center [96, 151] width 180 height 15
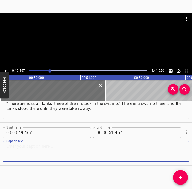
paste textarea "You know, I came to the camp, and here I truly rest. Because at home for us, 8 …"
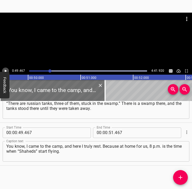
click at [6, 70] on icon "Play/Pause" at bounding box center [6, 70] width 2 height 3
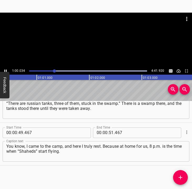
click at [6, 69] on icon "Play/Pause" at bounding box center [5, 71] width 5 height 5
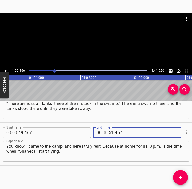
click at [104, 130] on input "number" at bounding box center [105, 132] width 5 height 11
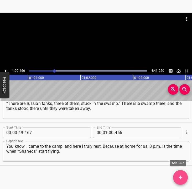
drag, startPoint x: 182, startPoint y: 174, endPoint x: 190, endPoint y: 164, distance: 13.3
click at [182, 173] on button "Add Cue" at bounding box center [180, 177] width 15 height 15
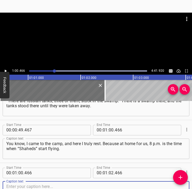
scroll to position [236, 0]
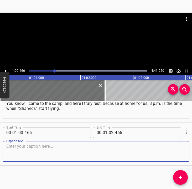
drag, startPoint x: 176, startPoint y: 157, endPoint x: 191, endPoint y: 154, distance: 15.2
click at [179, 156] on textarea at bounding box center [96, 151] width 180 height 15
click at [20, 158] on textarea at bounding box center [96, 151] width 180 height 15
paste textarea "They all arrive. Some fly in transit, some are shot down over us, and some fly …"
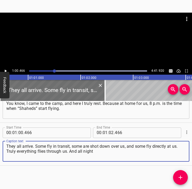
click at [5, 70] on icon "Play/Pause" at bounding box center [6, 70] width 2 height 3
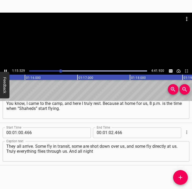
click at [6, 70] on icon "Play/Pause" at bounding box center [5, 71] width 5 height 5
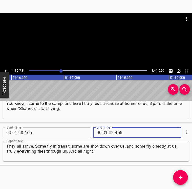
click at [110, 133] on input "number" at bounding box center [111, 132] width 5 height 11
click at [184, 177] on span "Add Cue" at bounding box center [180, 177] width 15 height 6
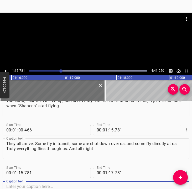
scroll to position [279, 0]
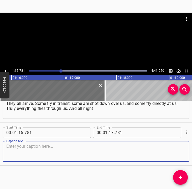
drag, startPoint x: 180, startPoint y: 150, endPoint x: 192, endPoint y: 150, distance: 11.6
click at [192, 150] on div "Start Time 00 : 00 : 05 . 382 Start Time End Time 00 : 00 : 16 . 140 End Time C…" at bounding box center [96, 145] width 192 height 88
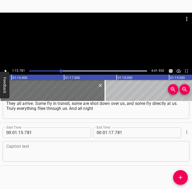
click at [34, 147] on textarea at bounding box center [96, 151] width 180 height 15
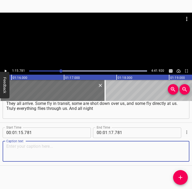
paste textarea "long Sumy is constantly under shelling, we constantly hear the air defense as i…"
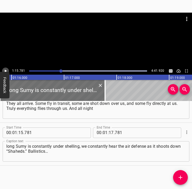
click at [5, 70] on icon "Play/Pause" at bounding box center [6, 70] width 2 height 3
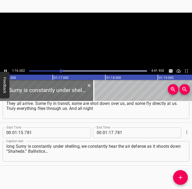
scroll to position [0, 3995]
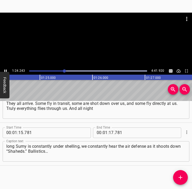
click at [6, 69] on icon "Play/Pause" at bounding box center [5, 71] width 5 height 5
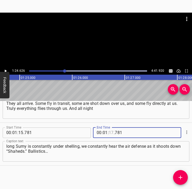
click at [110, 132] on input "number" at bounding box center [111, 132] width 5 height 11
click at [183, 176] on icon "Add Cue" at bounding box center [180, 177] width 6 height 6
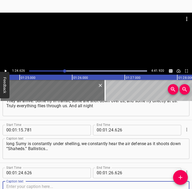
scroll to position [322, 0]
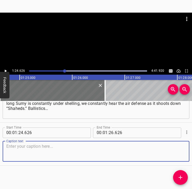
drag, startPoint x: 175, startPoint y: 149, endPoint x: 196, endPoint y: 150, distance: 21.9
click at [192, 150] on html "Caption Editor Batch Transcribe Login Sign Up Privacy Contact 1:24.626 4:41.920…" at bounding box center [96, 94] width 192 height 189
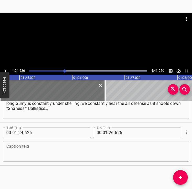
click at [93, 149] on textarea at bounding box center [96, 151] width 180 height 15
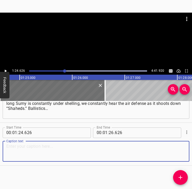
paste textarea "For example, recently in the city center there was a very large strike. It seem…"
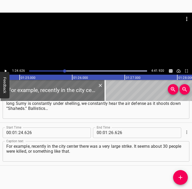
click at [4, 66] on div at bounding box center [96, 40] width 192 height 55
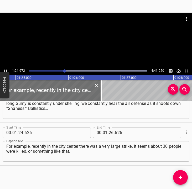
scroll to position [0, 4466]
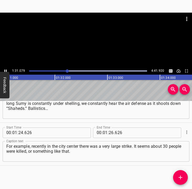
click at [6, 70] on icon "Play/Pause" at bounding box center [5, 71] width 5 height 5
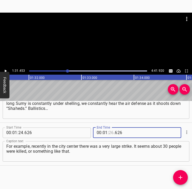
click at [109, 131] on input "number" at bounding box center [111, 132] width 5 height 11
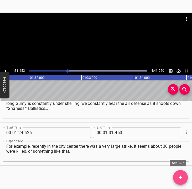
click at [178, 176] on icon "Add Cue" at bounding box center [180, 177] width 6 height 6
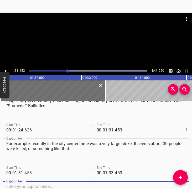
scroll to position [365, 0]
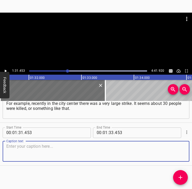
click at [176, 153] on textarea at bounding box center [96, 151] width 180 height 15
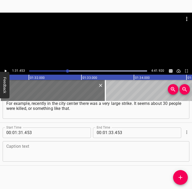
click at [15, 159] on div "Caption text" at bounding box center [96, 151] width 187 height 20
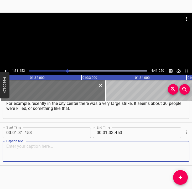
paste textarea "In short, very many people. [PERSON_NAME] were wounded. My mother’s cousin’s be…"
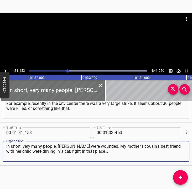
click at [4, 69] on icon "Play/Pause" at bounding box center [5, 71] width 5 height 5
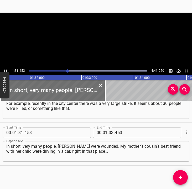
scroll to position [0, 4819]
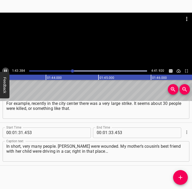
click at [4, 69] on icon "Play/Pause" at bounding box center [5, 71] width 5 height 5
click at [114, 132] on span "." at bounding box center [114, 132] width 1 height 11
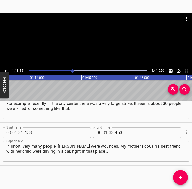
click at [109, 132] on input "number" at bounding box center [111, 132] width 5 height 11
click at [180, 178] on icon "Add Cue" at bounding box center [181, 178] width 4 height 4
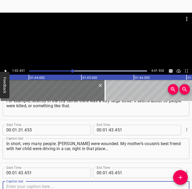
scroll to position [408, 0]
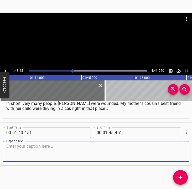
drag, startPoint x: 178, startPoint y: 155, endPoint x: 191, endPoint y: 152, distance: 13.0
click at [180, 154] on textarea at bounding box center [96, 151] width 180 height 15
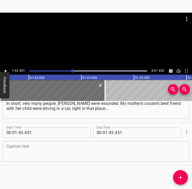
click at [50, 146] on textarea at bounding box center [96, 151] width 180 height 15
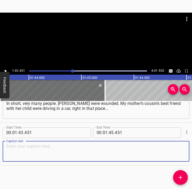
paste textarea "They were going to the city center for some things, for clothes. And just as th…"
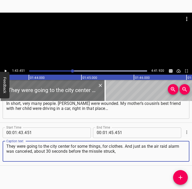
click at [6, 70] on icon "Play/Pause" at bounding box center [5, 71] width 5 height 5
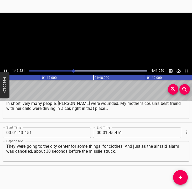
scroll to position [0, 5597]
drag, startPoint x: 5, startPoint y: 70, endPoint x: 14, endPoint y: 60, distance: 13.9
click at [5, 70] on icon "Play/Pause" at bounding box center [5, 71] width 5 height 5
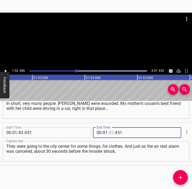
click at [109, 132] on input "number" at bounding box center [111, 132] width 5 height 11
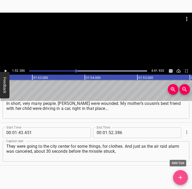
drag, startPoint x: 183, startPoint y: 177, endPoint x: 190, endPoint y: 174, distance: 7.2
click at [184, 177] on span "Add Cue" at bounding box center [180, 177] width 15 height 6
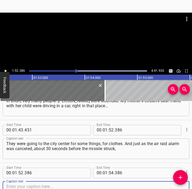
scroll to position [450, 0]
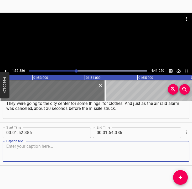
click at [181, 154] on textarea at bounding box center [96, 151] width 180 height 15
click at [33, 151] on textarea at bounding box center [96, 151] width 180 height 15
paste textarea "maybe even 10 seconds. There was an explosion, the car was hit. They could not …"
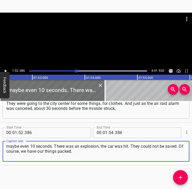
click at [7, 69] on icon "Play/Pause" at bounding box center [5, 71] width 5 height 5
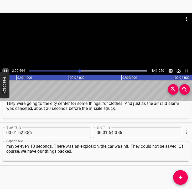
click at [6, 69] on icon "Play/Pause" at bounding box center [5, 71] width 5 height 5
click at [103, 133] on input "number" at bounding box center [105, 132] width 5 height 11
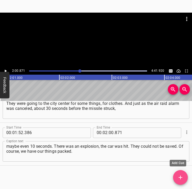
click at [181, 178] on icon "Add Cue" at bounding box center [181, 178] width 4 height 4
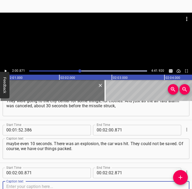
scroll to position [493, 0]
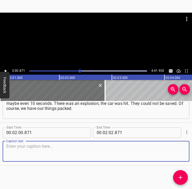
drag, startPoint x: 176, startPoint y: 155, endPoint x: 191, endPoint y: 153, distance: 14.8
click at [178, 155] on textarea at bounding box center [96, 151] width 180 height 15
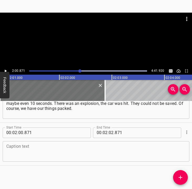
click at [41, 154] on textarea at bounding box center [96, 151] width 180 height 15
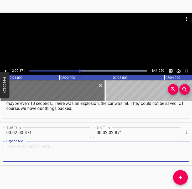
paste textarea "At any moment, when we hear an explosion or even when we hear that a “Shahed” i…"
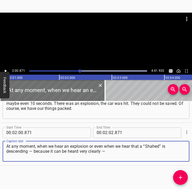
click at [7, 71] on icon "Play/Pause" at bounding box center [5, 71] width 5 height 5
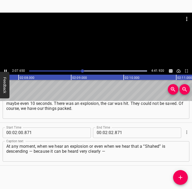
click at [6, 70] on icon "Play/Pause" at bounding box center [5, 71] width 5 height 5
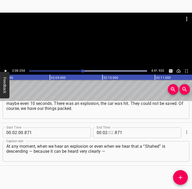
click at [110, 133] on input "number" at bounding box center [111, 132] width 5 height 11
drag, startPoint x: 179, startPoint y: 177, endPoint x: 184, endPoint y: 173, distance: 5.8
click at [179, 177] on icon "Add Cue" at bounding box center [180, 177] width 6 height 6
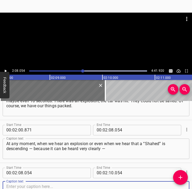
scroll to position [536, 0]
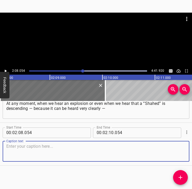
drag, startPoint x: 174, startPoint y: 151, endPoint x: 186, endPoint y: 150, distance: 11.7
click at [186, 150] on div "Start Time 00 : 02 : 08 . 054 Start Time End Time 00 : 02 : 10 . 054 End Time C…" at bounding box center [96, 144] width 192 height 43
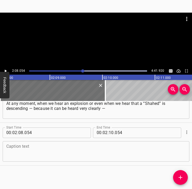
click at [40, 144] on textarea at bounding box center [96, 151] width 180 height 15
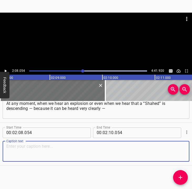
paste textarea "we go out into the hallway. In our hallway, the things are already packed — doc…"
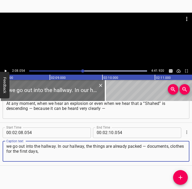
click at [5, 70] on icon "Play/Pause" at bounding box center [6, 70] width 2 height 3
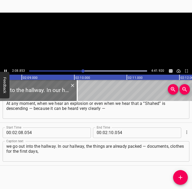
scroll to position [0, 6772]
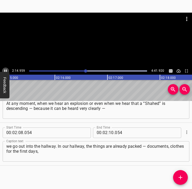
click at [5, 70] on icon "Play/Pause" at bounding box center [5, 70] width 2 height 3
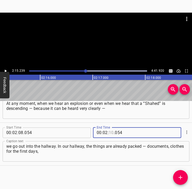
click at [110, 132] on input "number" at bounding box center [111, 132] width 5 height 11
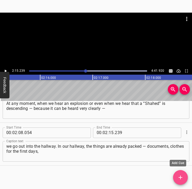
click at [178, 178] on icon "Add Cue" at bounding box center [180, 177] width 6 height 6
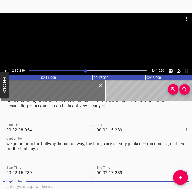
scroll to position [579, 0]
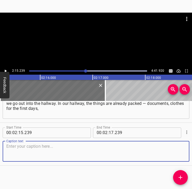
drag, startPoint x: 178, startPoint y: 156, endPoint x: 190, endPoint y: 153, distance: 12.2
click at [182, 154] on div "Caption text" at bounding box center [96, 151] width 187 height 20
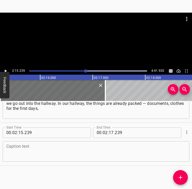
click at [36, 150] on textarea at bounding box center [96, 151] width 180 height 15
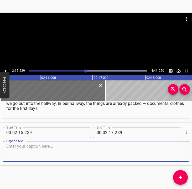
paste textarea "and some dried fruits or something like that, just to have something to eat. We…"
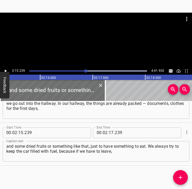
click at [7, 65] on div at bounding box center [96, 40] width 192 height 55
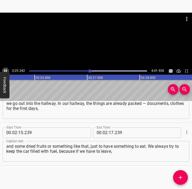
click at [5, 69] on icon "Play/Pause" at bounding box center [5, 71] width 5 height 5
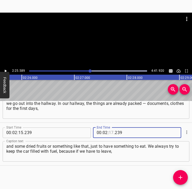
click at [110, 134] on input "number" at bounding box center [111, 132] width 5 height 11
drag, startPoint x: 184, startPoint y: 175, endPoint x: 187, endPoint y: 174, distance: 3.3
click at [184, 175] on span "Add Cue" at bounding box center [180, 177] width 15 height 6
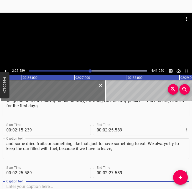
scroll to position [622, 0]
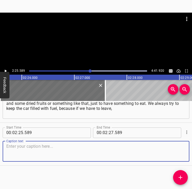
drag, startPoint x: 171, startPoint y: 152, endPoint x: 187, endPoint y: 152, distance: 15.8
click at [187, 152] on div "Start Time 00 : 02 : 25 . 589 Start Time End Time 00 : 02 : 27 . 589 End Time C…" at bounding box center [96, 144] width 192 height 43
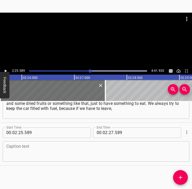
click at [39, 158] on div "Caption text" at bounding box center [96, 151] width 187 height 20
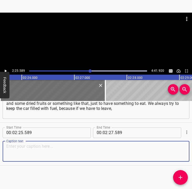
paste textarea "the car must be ready. At the beginning of the war, life taught us this very we…"
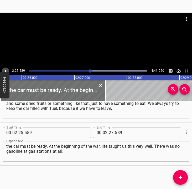
click at [8, 70] on icon "Play/Pause" at bounding box center [5, 71] width 5 height 5
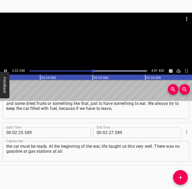
click at [5, 70] on icon "Play/Pause" at bounding box center [5, 71] width 5 height 5
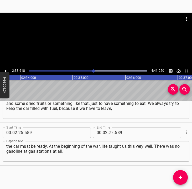
click at [109, 130] on input "number" at bounding box center [111, 132] width 5 height 11
click at [180, 175] on icon "Add Cue" at bounding box center [180, 177] width 6 height 6
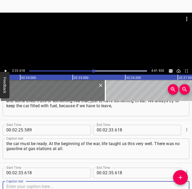
scroll to position [665, 0]
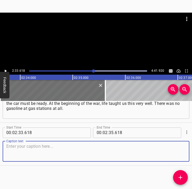
drag, startPoint x: 177, startPoint y: 152, endPoint x: 195, endPoint y: 152, distance: 18.4
click at [192, 152] on html "Caption Editor Batch Transcribe Login Sign Up Privacy Contact 2:33.618 4:41.920…" at bounding box center [96, 94] width 192 height 189
click at [34, 153] on textarea at bounding box center [96, 151] width 180 height 15
paste textarea "There were only some coupons, but no fuel, and at that time we went around to a…"
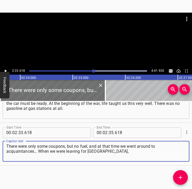
click at [6, 70] on icon "Play/Pause" at bounding box center [5, 71] width 5 height 5
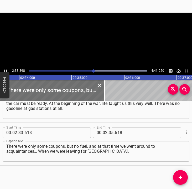
scroll to position [0, 8089]
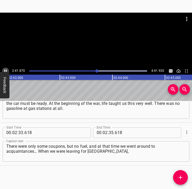
click at [6, 70] on icon "Play/Pause" at bounding box center [5, 70] width 2 height 3
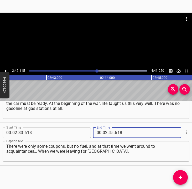
click at [110, 130] on input "number" at bounding box center [111, 132] width 5 height 11
click at [181, 178] on icon "Add Cue" at bounding box center [180, 177] width 6 height 6
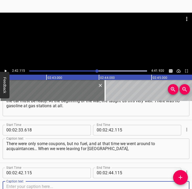
scroll to position [707, 0]
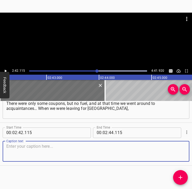
drag, startPoint x: 178, startPoint y: 152, endPoint x: 194, endPoint y: 150, distance: 16.1
click at [192, 150] on html "Caption Editor Batch Transcribe Login Sign Up Privacy Contact 2:42.115 4:41.920…" at bounding box center [96, 94] width 192 height 189
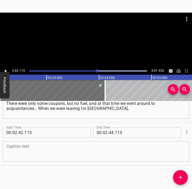
click at [19, 154] on textarea at bounding box center [96, 151] width 180 height 15
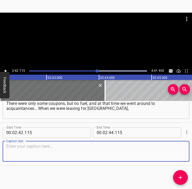
paste textarea "we simply went to acquaintances who were not planning to leave and asked them f…"
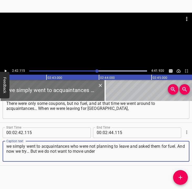
click at [7, 69] on icon "Play/Pause" at bounding box center [5, 71] width 5 height 5
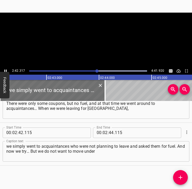
scroll to position [0, 8532]
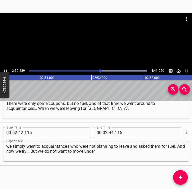
click at [6, 69] on icon "Play/Pause" at bounding box center [5, 71] width 5 height 5
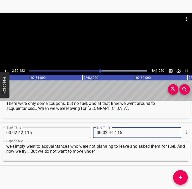
click at [110, 133] on input "number" at bounding box center [111, 132] width 5 height 11
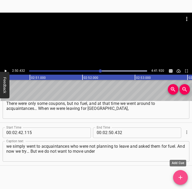
click at [180, 175] on icon "Add Cue" at bounding box center [180, 177] width 6 height 6
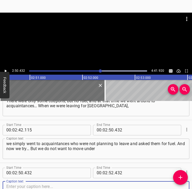
scroll to position [750, 0]
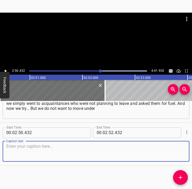
drag, startPoint x: 178, startPoint y: 152, endPoint x: 196, endPoint y: 150, distance: 18.1
click at [192, 150] on html "Caption Editor Batch Transcribe Login Sign Up Privacy Contact 2:50.432 4:41.920…" at bounding box center [96, 94] width 192 height 189
click at [21, 151] on textarea at bounding box center [96, 151] width 180 height 15
paste textarea "any circumstances. In the extreme case — only within [GEOGRAPHIC_DATA] region, …"
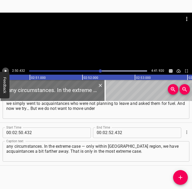
click at [7, 70] on icon "Play/Pause" at bounding box center [5, 71] width 5 height 5
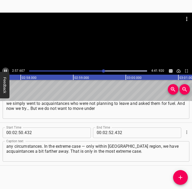
click at [4, 69] on icon "Play/Pause" at bounding box center [5, 71] width 5 height 5
click at [102, 71] on div at bounding box center [103, 70] width 3 height 3
click at [6, 69] on icon "Play/Pause" at bounding box center [5, 71] width 5 height 5
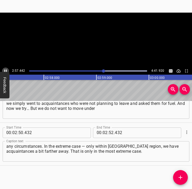
click at [6, 69] on icon "Play/Pause" at bounding box center [5, 71] width 5 height 5
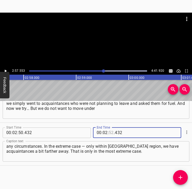
click at [109, 129] on input "number" at bounding box center [111, 132] width 5 height 11
click at [181, 176] on icon "Add Cue" at bounding box center [180, 177] width 6 height 6
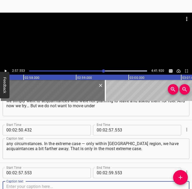
scroll to position [793, 0]
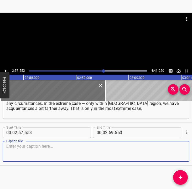
drag, startPoint x: 174, startPoint y: 152, endPoint x: 191, endPoint y: 150, distance: 17.5
click at [191, 150] on div "Start Time 00 : 00 : 05 . 382 Start Time End Time 00 : 00 : 16 . 140 End Time C…" at bounding box center [96, 145] width 192 height 88
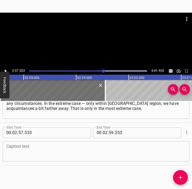
click at [28, 153] on textarea at bounding box center [96, 151] width 180 height 15
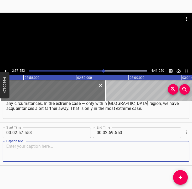
paste textarea "But if… We will leave only if occupation begins. My mom and I and my classmates…"
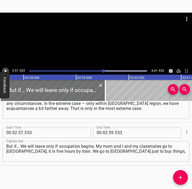
click at [8, 70] on button "Play/Pause" at bounding box center [5, 71] width 7 height 7
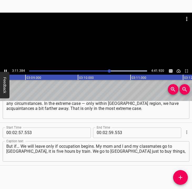
click at [5, 70] on icon "Play/Pause" at bounding box center [5, 71] width 5 height 5
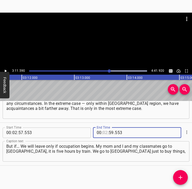
click at [103, 133] on input "number" at bounding box center [105, 132] width 5 height 11
click at [182, 176] on icon "Add Cue" at bounding box center [180, 177] width 6 height 6
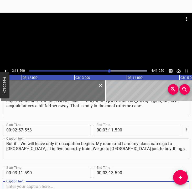
scroll to position [836, 0]
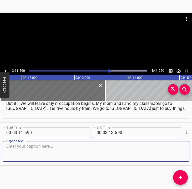
drag, startPoint x: 178, startPoint y: 153, endPoint x: 189, endPoint y: 151, distance: 11.5
click at [189, 151] on div "Start Time 00 : 00 : 05 . 382 Start Time End Time 00 : 00 : 16 . 140 End Time C…" at bounding box center [96, 145] width 192 height 88
click at [36, 153] on textarea at bounding box center [96, 151] width 180 height 15
paste textarea "to buy clothes. Because in [GEOGRAPHIC_DATA] almost all stores, except for some…"
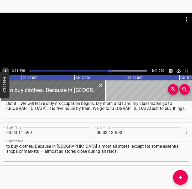
click at [8, 71] on button "Play/Pause" at bounding box center [5, 71] width 7 height 7
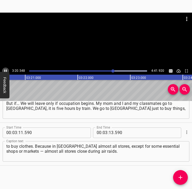
click at [6, 70] on icon "Play/Pause" at bounding box center [5, 70] width 2 height 3
click at [6, 70] on icon "Play/Pause" at bounding box center [5, 71] width 5 height 5
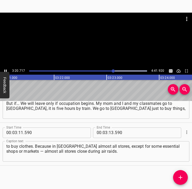
click at [6, 70] on icon "Play/Pause" at bounding box center [5, 70] width 2 height 3
click at [6, 70] on icon "Play/Pause" at bounding box center [5, 71] width 5 height 5
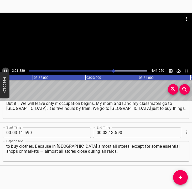
click at [6, 70] on icon "Play/Pause" at bounding box center [5, 70] width 2 height 3
click at [111, 133] on input "number" at bounding box center [111, 132] width 5 height 11
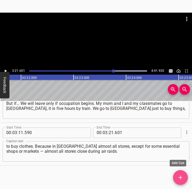
drag, startPoint x: 180, startPoint y: 177, endPoint x: 183, endPoint y: 178, distance: 2.9
click at [181, 177] on icon "Add Cue" at bounding box center [181, 178] width 4 height 4
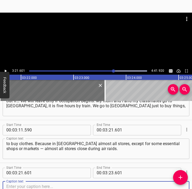
scroll to position [879, 0]
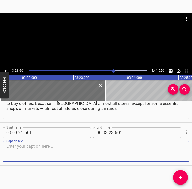
drag, startPoint x: 174, startPoint y: 154, endPoint x: 199, endPoint y: 148, distance: 25.6
click at [192, 148] on html "Caption Editor Batch Transcribe Login Sign Up Privacy Contact 3:21.601 4:41.920…" at bounding box center [96, 94] width 192 height 189
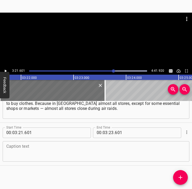
click at [40, 151] on textarea at bounding box center [96, 151] width 180 height 15
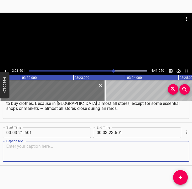
paste textarea "And you can really get into a store only if you happen to be in the center and …"
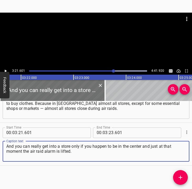
click at [6, 69] on icon "Play/Pause" at bounding box center [5, 71] width 5 height 5
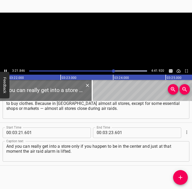
scroll to position [0, 10623]
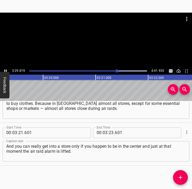
click at [4, 69] on icon "Play/Pause" at bounding box center [5, 71] width 5 height 5
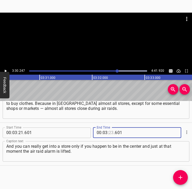
click at [109, 134] on input "number" at bounding box center [111, 132] width 5 height 11
click at [181, 174] on icon "Add Cue" at bounding box center [180, 177] width 6 height 6
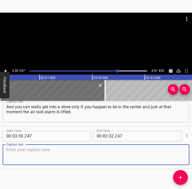
scroll to position [922, 0]
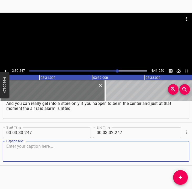
drag, startPoint x: 176, startPoint y: 149, endPoint x: 197, endPoint y: 147, distance: 20.6
click at [192, 147] on html "Caption Editor Batch Transcribe Login Sign Up Privacy Contact 3:30.247 4:41.920…" at bounding box center [96, 94] width 192 height 189
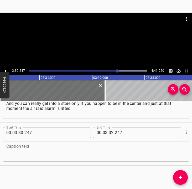
click at [71, 147] on textarea at bounding box center [96, 151] width 180 height 15
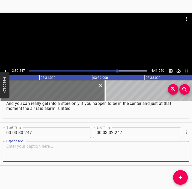
paste textarea "Only then you can… And there is no point in going there on purpose, because an …"
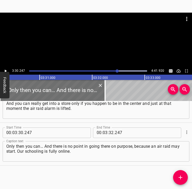
click at [6, 66] on div at bounding box center [96, 40] width 192 height 55
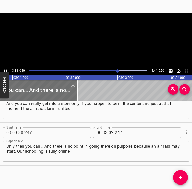
scroll to position [0, 11093]
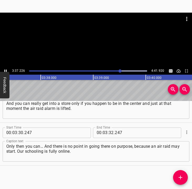
click at [4, 70] on icon "Play/Pause" at bounding box center [5, 71] width 5 height 5
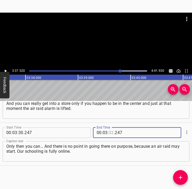
click at [109, 132] on input "number" at bounding box center [111, 132] width 5 height 11
click at [179, 178] on icon "Add Cue" at bounding box center [180, 177] width 6 height 6
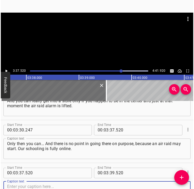
scroll to position [965, 0]
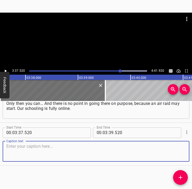
drag, startPoint x: 177, startPoint y: 155, endPoint x: 199, endPoint y: 152, distance: 23.0
click at [192, 152] on html "Caption Editor Batch Transcribe Login Sign Up Privacy Contact 3:37.520 4:41.920…" at bounding box center [96, 94] width 192 height 189
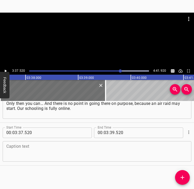
click at [28, 153] on textarea at bounding box center [96, 151] width 181 height 15
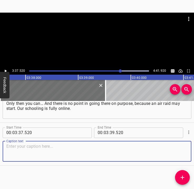
paste textarea "We do not go to school. Only primary school goes, and even then — for a maximum…"
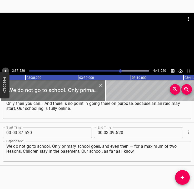
click at [7, 70] on icon "Play/Pause" at bounding box center [5, 71] width 5 height 5
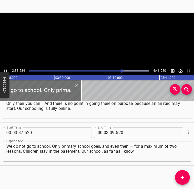
scroll to position [0, 11471]
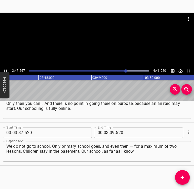
click at [5, 70] on icon "Play/Pause" at bounding box center [5, 70] width 2 height 3
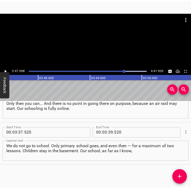
scroll to position [0, 11963]
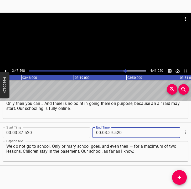
click at [109, 131] on input "number" at bounding box center [110, 132] width 5 height 11
click at [179, 175] on icon "Add Cue" at bounding box center [179, 177] width 6 height 6
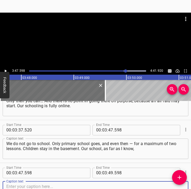
scroll to position [1007, 0]
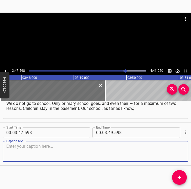
drag, startPoint x: 178, startPoint y: 150, endPoint x: 188, endPoint y: 149, distance: 10.6
click at [188, 149] on div "Start Time 00 : 00 : 05 . 382 Start Time End Time 00 : 00 : 16 . 140 End Time C…" at bounding box center [95, 145] width 191 height 88
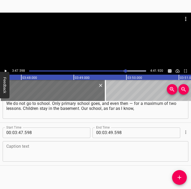
click at [44, 153] on textarea at bounding box center [95, 151] width 178 height 15
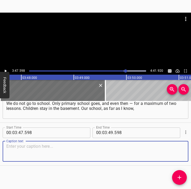
paste textarea "at that time was the second largest in [GEOGRAPHIC_DATA] by the number of stude…"
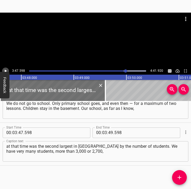
click at [7, 70] on icon "Play/Pause" at bounding box center [5, 71] width 5 height 5
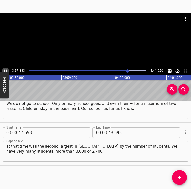
click at [6, 69] on icon "Play/Pause" at bounding box center [5, 71] width 5 height 5
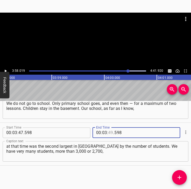
click at [108, 134] on input "number" at bounding box center [110, 132] width 5 height 11
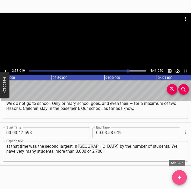
click at [179, 176] on icon "Add Cue" at bounding box center [179, 177] width 6 height 6
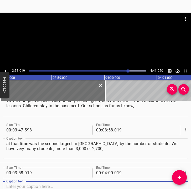
scroll to position [1050, 0]
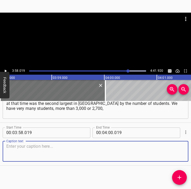
drag, startPoint x: 174, startPoint y: 156, endPoint x: 189, endPoint y: 155, distance: 14.7
click at [180, 155] on textarea at bounding box center [95, 151] width 178 height 15
click at [62, 149] on textarea at bounding box center [95, 151] width 178 height 15
paste textarea "because there were 300 “abroad students,” who are now taking their documents, s…"
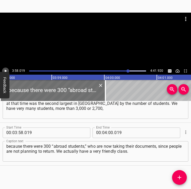
click at [6, 69] on icon "Play/Pause" at bounding box center [5, 71] width 5 height 5
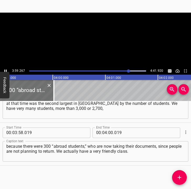
scroll to position [0, 12576]
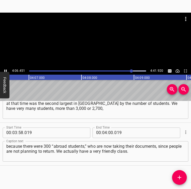
click at [5, 70] on icon "Play/Pause" at bounding box center [5, 71] width 5 height 5
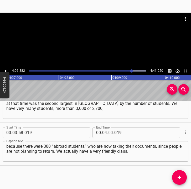
click at [109, 132] on input "number" at bounding box center [110, 132] width 5 height 11
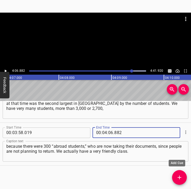
click at [184, 179] on span "Add Cue" at bounding box center [179, 177] width 15 height 6
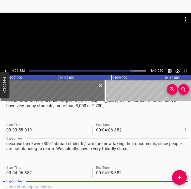
scroll to position [1093, 0]
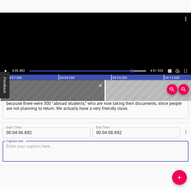
drag, startPoint x: 176, startPoint y: 152, endPoint x: 191, endPoint y: 150, distance: 14.7
click at [182, 151] on div "Caption text" at bounding box center [96, 151] width 186 height 20
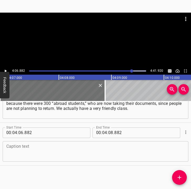
click at [15, 149] on textarea at bounding box center [95, 151] width 178 height 15
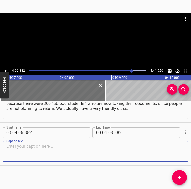
paste textarea "We have a TikTok account with my class. And our videos there get millions of vi…"
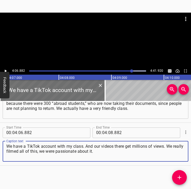
click at [6, 70] on icon "Play/Pause" at bounding box center [6, 70] width 2 height 3
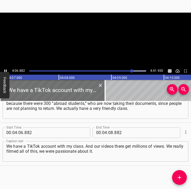
scroll to position [0, 12978]
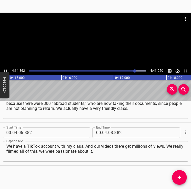
click at [5, 69] on icon "Play/Pause" at bounding box center [5, 71] width 5 height 5
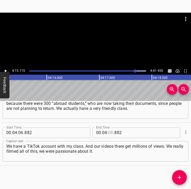
click at [110, 133] on input "number" at bounding box center [110, 132] width 5 height 11
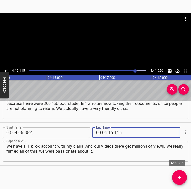
click at [183, 177] on span "Add Cue" at bounding box center [179, 177] width 15 height 6
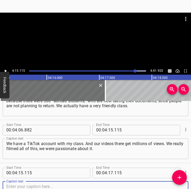
scroll to position [1136, 0]
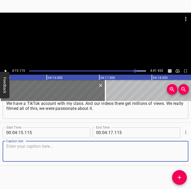
drag, startPoint x: 183, startPoint y: 150, endPoint x: 193, endPoint y: 150, distance: 9.5
click at [191, 150] on html "Caption Editor Batch Transcribe Login Sign Up Privacy Contact 4:15.115 4:41.920…" at bounding box center [95, 94] width 191 height 189
click at [96, 151] on textarea at bounding box center [95, 151] width 178 height 15
paste textarea "We really liked it. Our class teacher supported us in everything, all teachers …"
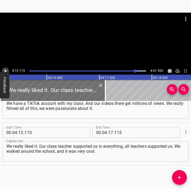
click at [7, 68] on button "Play/Pause" at bounding box center [5, 71] width 7 height 7
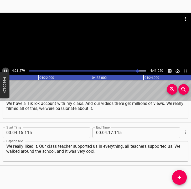
click at [7, 69] on icon "Play/Pause" at bounding box center [5, 71] width 5 height 5
drag, startPoint x: 108, startPoint y: 131, endPoint x: 108, endPoint y: 128, distance: 2.6
click at [108, 128] on input "number" at bounding box center [110, 132] width 5 height 11
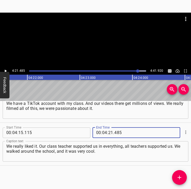
drag, startPoint x: 178, startPoint y: 177, endPoint x: 191, endPoint y: 177, distance: 12.9
click at [178, 177] on icon "Add Cue" at bounding box center [179, 177] width 6 height 6
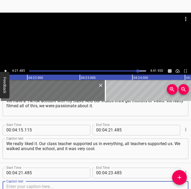
scroll to position [1179, 0]
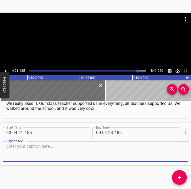
drag, startPoint x: 179, startPoint y: 152, endPoint x: 187, endPoint y: 150, distance: 8.2
click at [187, 150] on div "Start Time 00 : 00 : 05 . 382 Start Time End Time 00 : 00 : 16 . 140 End Time C…" at bounding box center [95, 145] width 191 height 88
click at [116, 144] on textarea at bounding box center [95, 151] width 178 height 15
paste textarea "Especially when the first video got millions of views, it was very cool. Now we…"
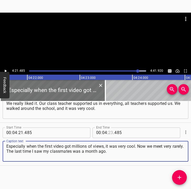
click at [108, 131] on input "number" at bounding box center [110, 132] width 5 height 11
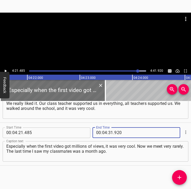
click at [5, 70] on icon "Play/Pause" at bounding box center [5, 71] width 5 height 5
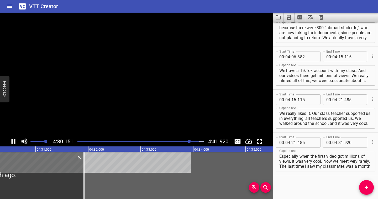
scroll to position [1090, 0]
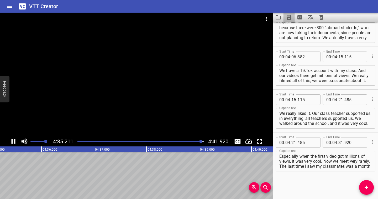
click at [293, 19] on button "Save captions to file" at bounding box center [289, 17] width 11 height 9
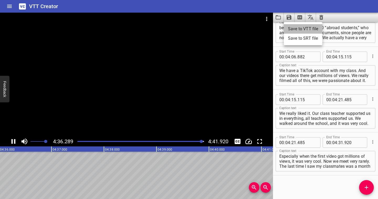
click at [297, 28] on li "Save to VTT file" at bounding box center [303, 28] width 39 height 9
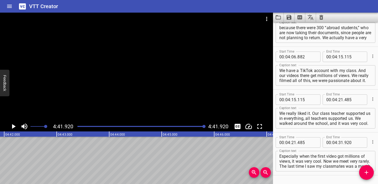
scroll to position [1105, 0]
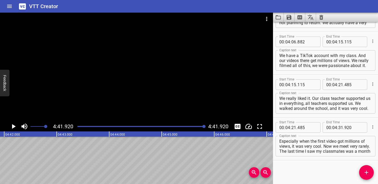
click at [321, 17] on icon "Clear captions" at bounding box center [322, 17] width 4 height 5
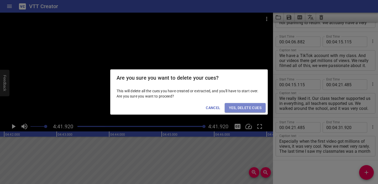
click at [263, 105] on button "Yes, Delete Cues" at bounding box center [245, 108] width 41 height 10
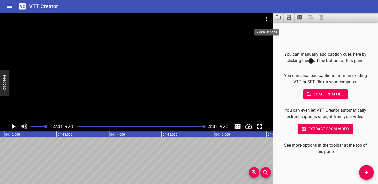
click at [266, 18] on icon "Video Options" at bounding box center [267, 19] width 6 height 6
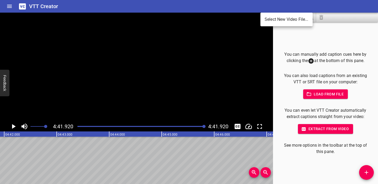
click at [273, 20] on li "Select New Video File..." at bounding box center [287, 19] width 52 height 9
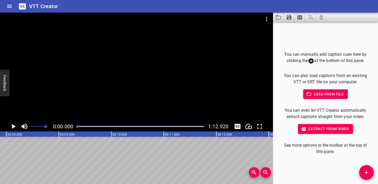
scroll to position [0, 0]
click at [14, 126] on icon "Play/Pause" at bounding box center [14, 126] width 4 height 5
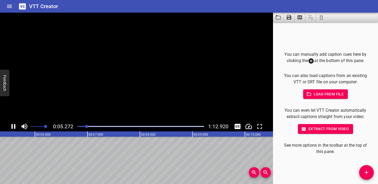
click at [14, 126] on icon "Play/Pause" at bounding box center [14, 126] width 4 height 5
